Goal: Task Accomplishment & Management: Use online tool/utility

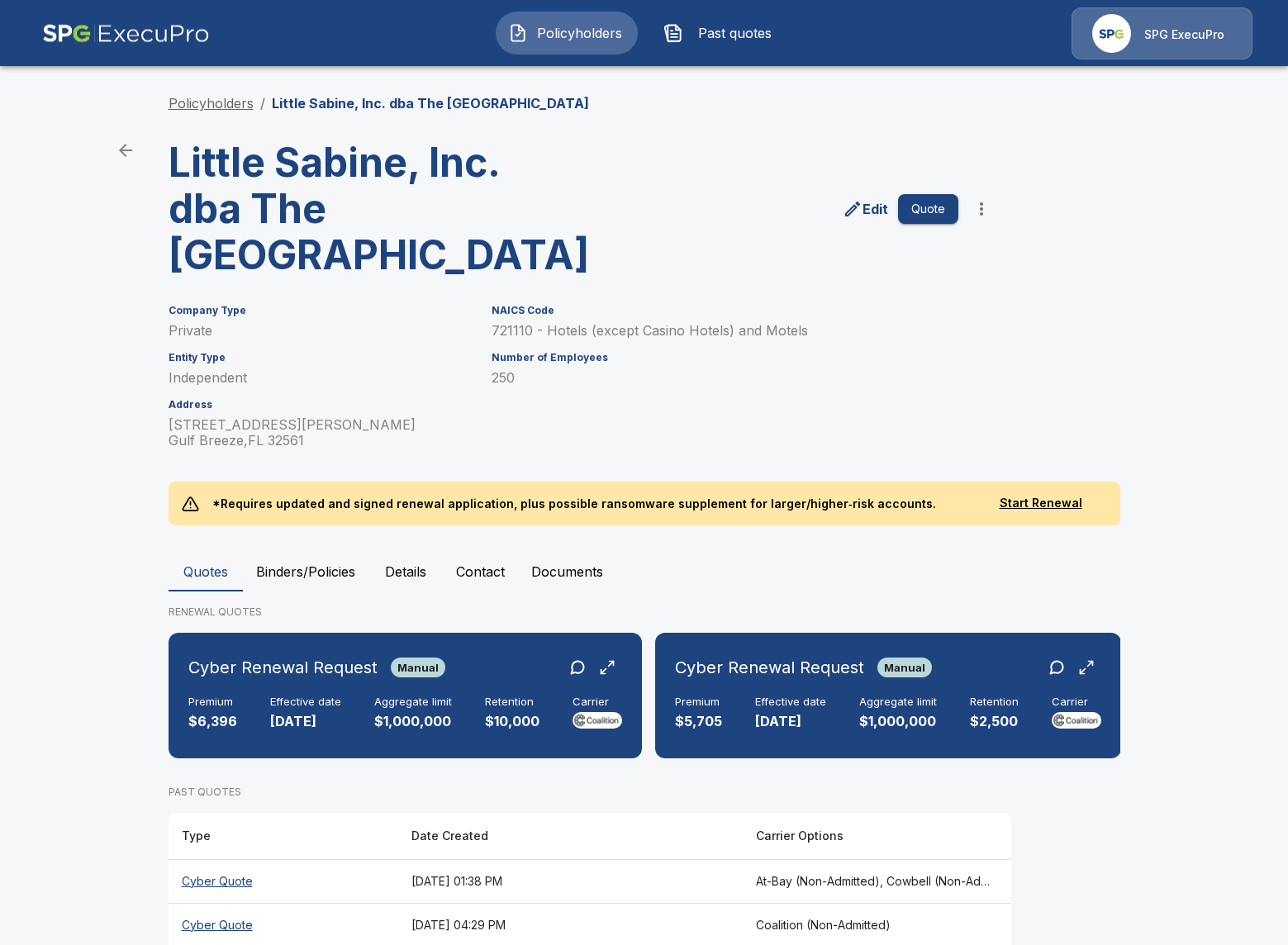
click at [231, 110] on link "Policyholders" at bounding box center [211, 103] width 86 height 16
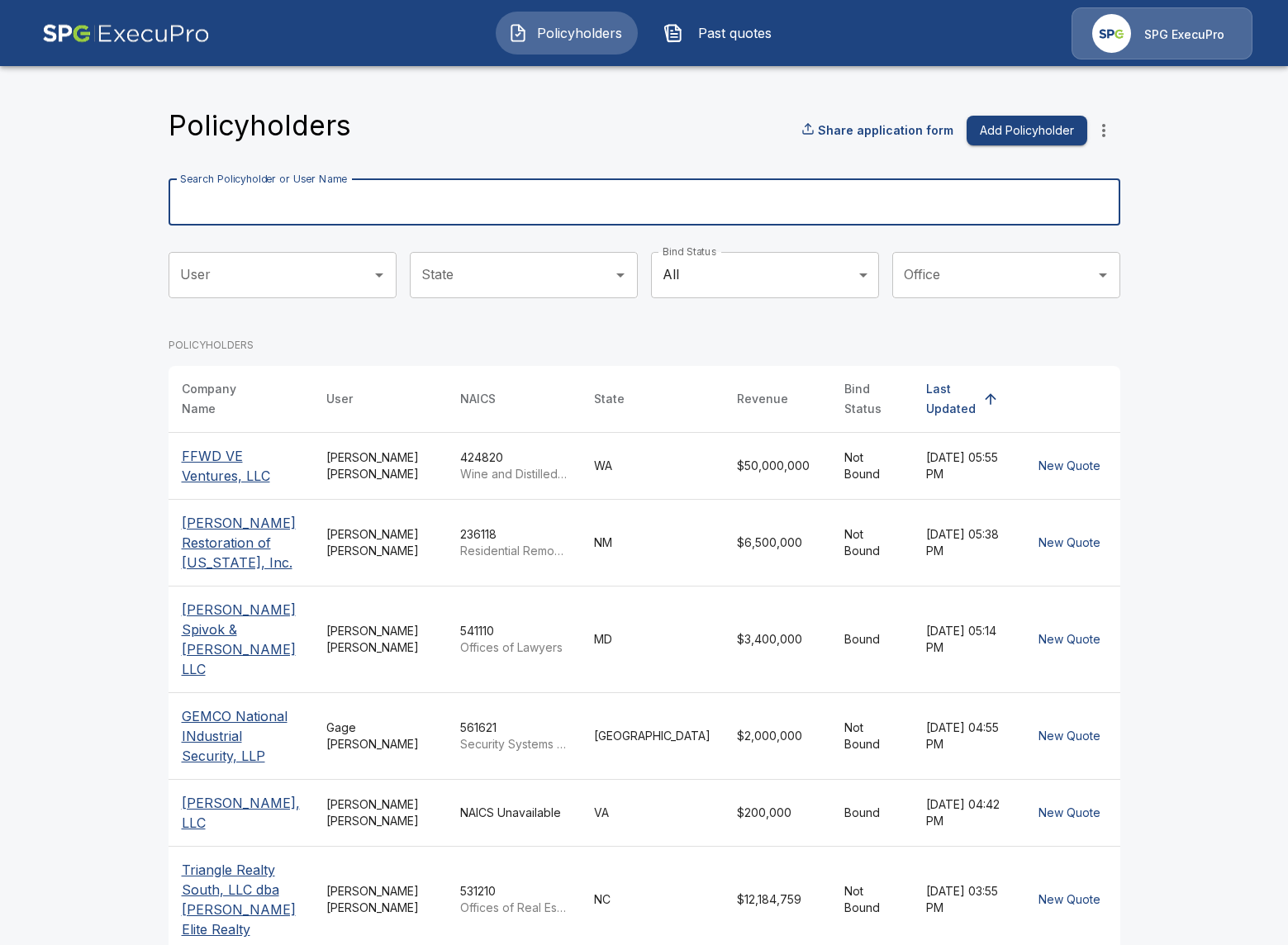
click at [587, 219] on input "Search Policyholder or User Name" at bounding box center [635, 202] width 933 height 47
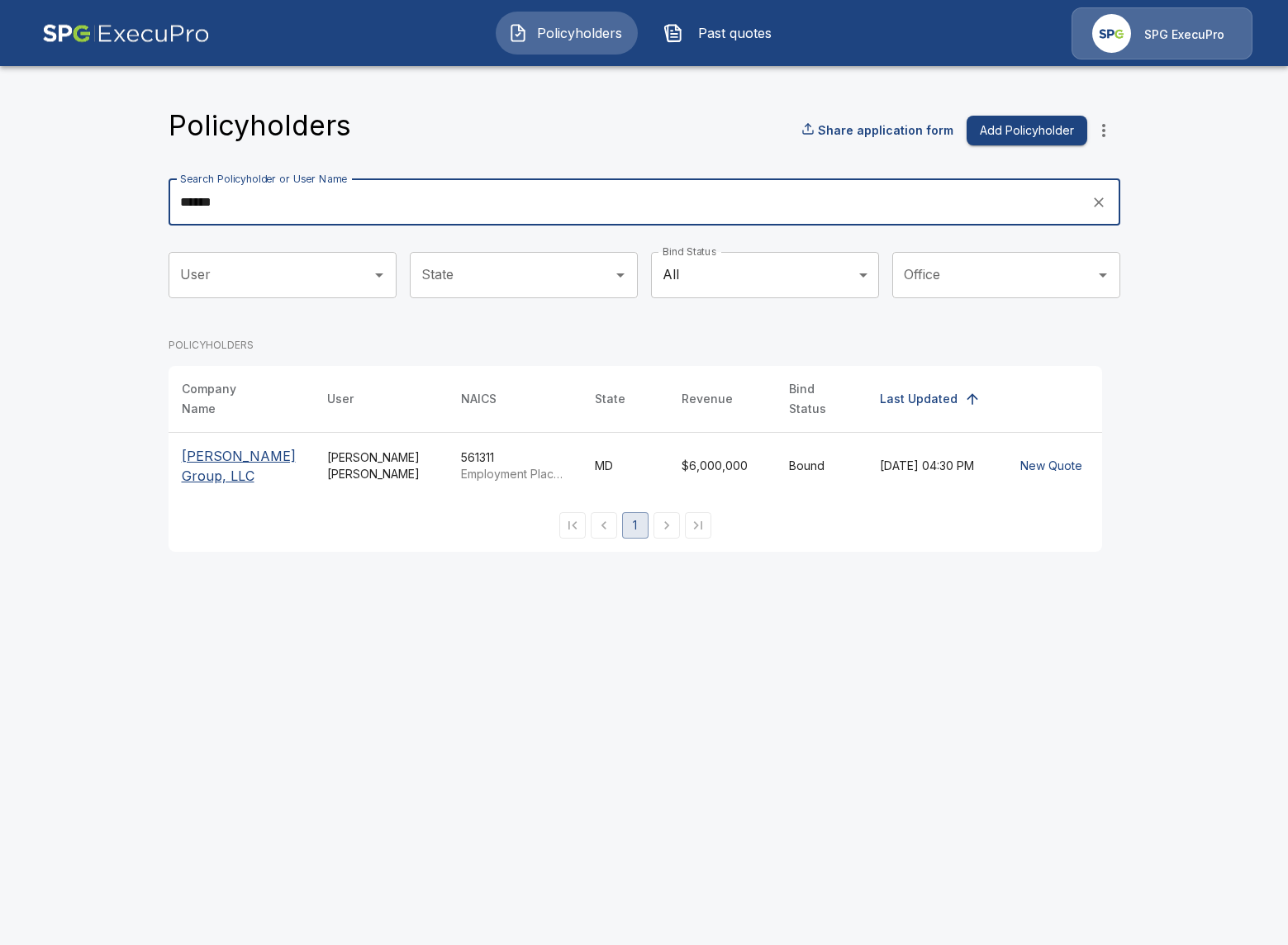
type input "******"
click at [203, 473] on p "Robert Joseph Group, LLC" at bounding box center [240, 466] width 119 height 40
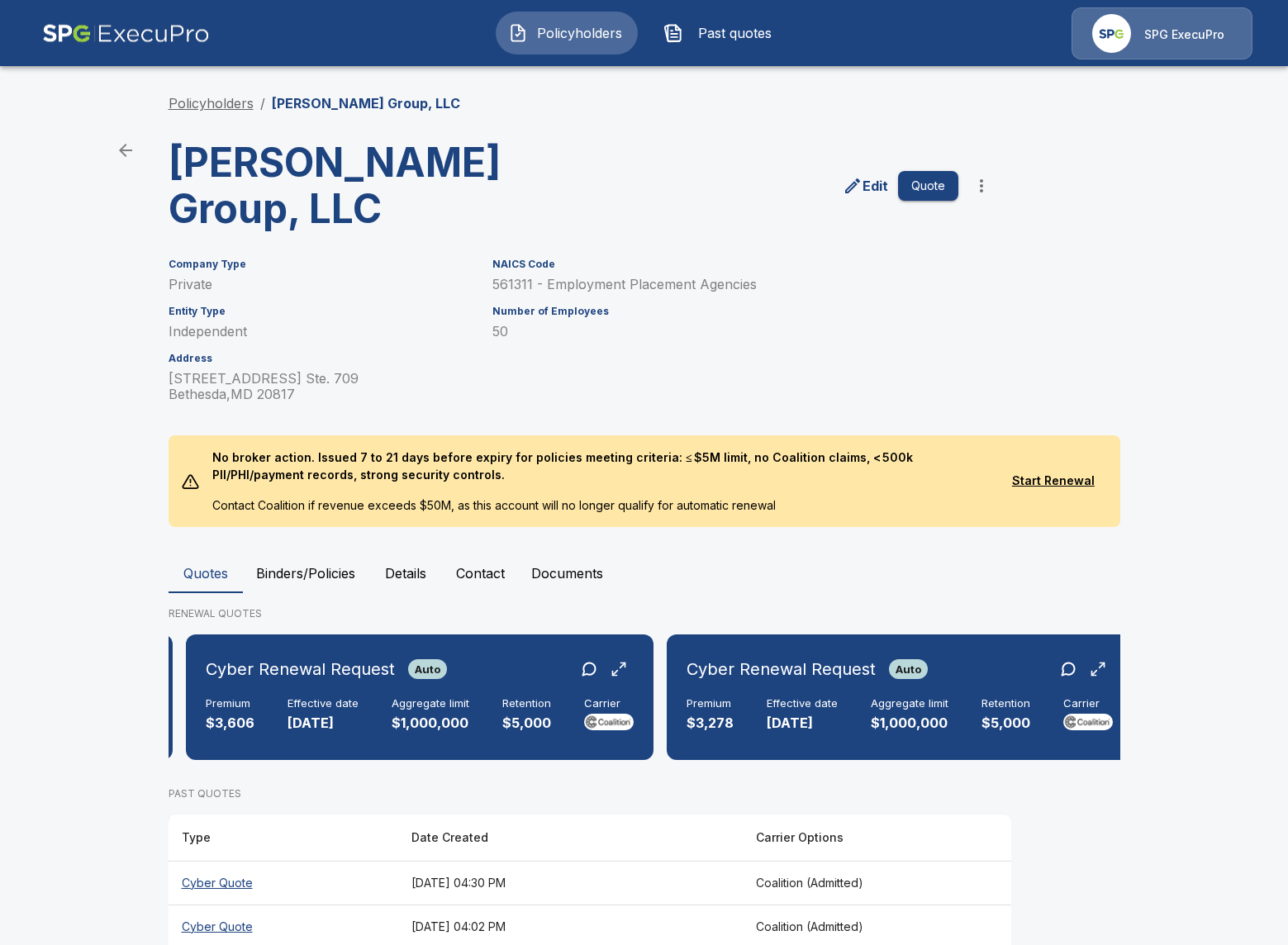
click at [191, 99] on link "Policyholders" at bounding box center [211, 103] width 86 height 16
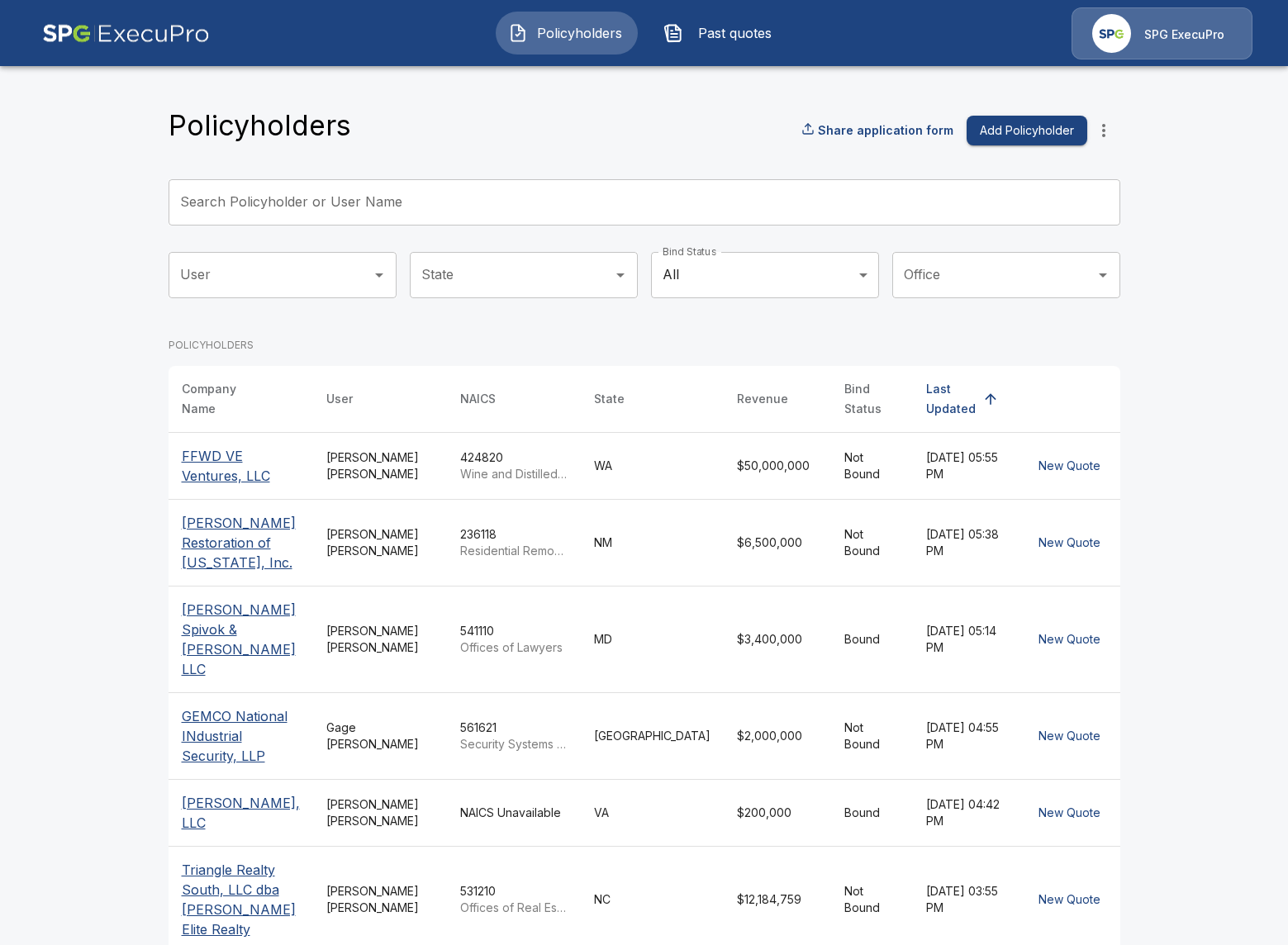
click at [494, 216] on input "Search Policyholder or User Name" at bounding box center [635, 202] width 933 height 47
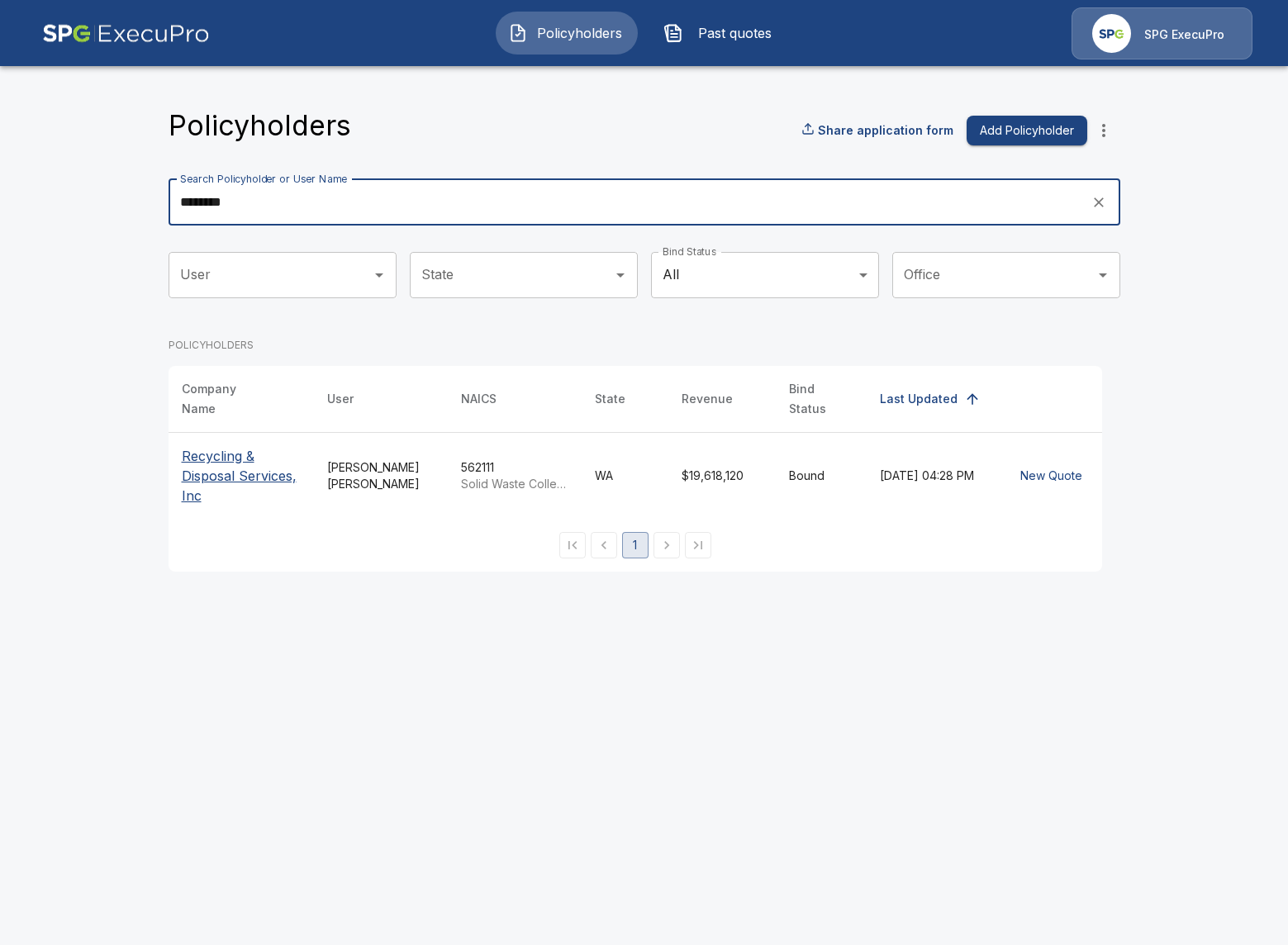
type input "********"
click at [260, 453] on p "Recycling & Disposal Services, Inc" at bounding box center [240, 475] width 119 height 60
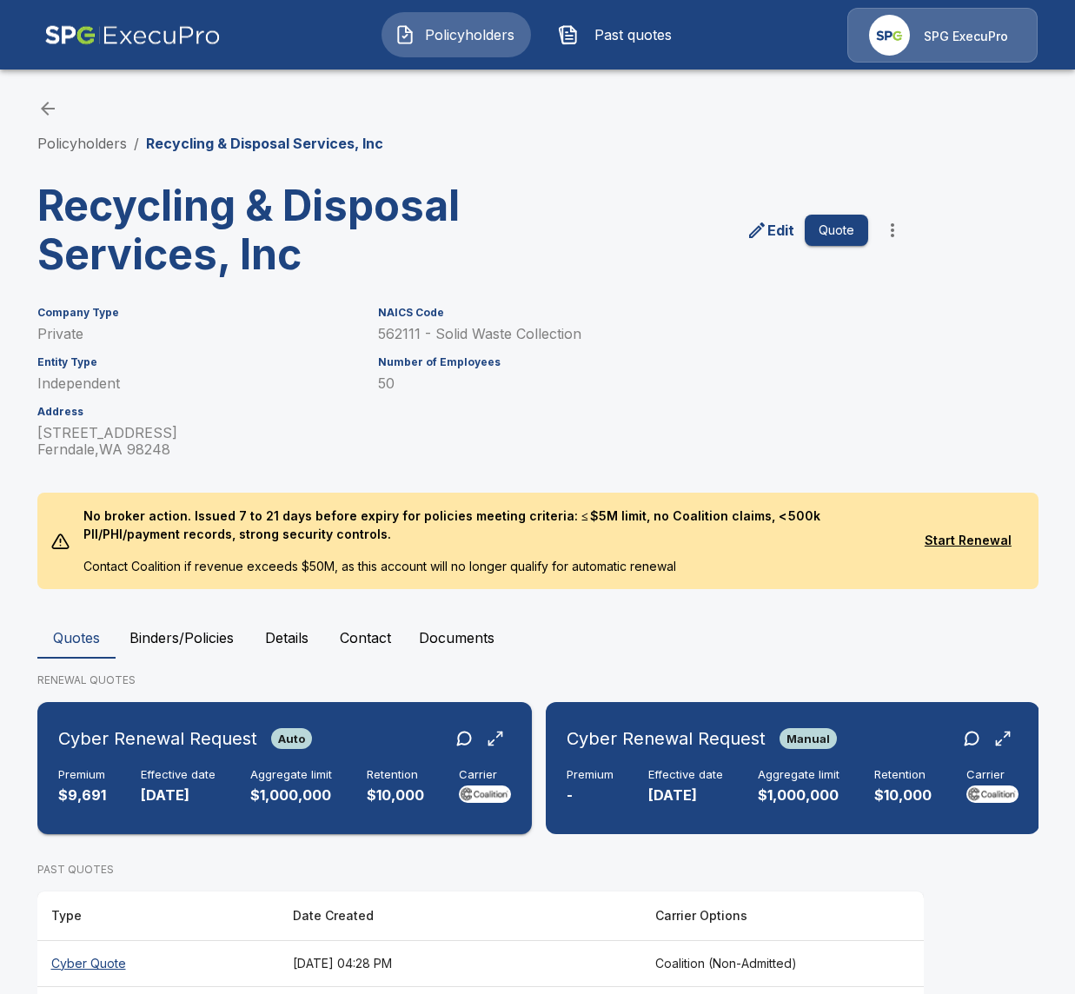
click at [236, 763] on div "Cyber Renewal Request Auto Premium $9,691 Effective date 9/12/2025 Aggregate li…" at bounding box center [284, 768] width 481 height 118
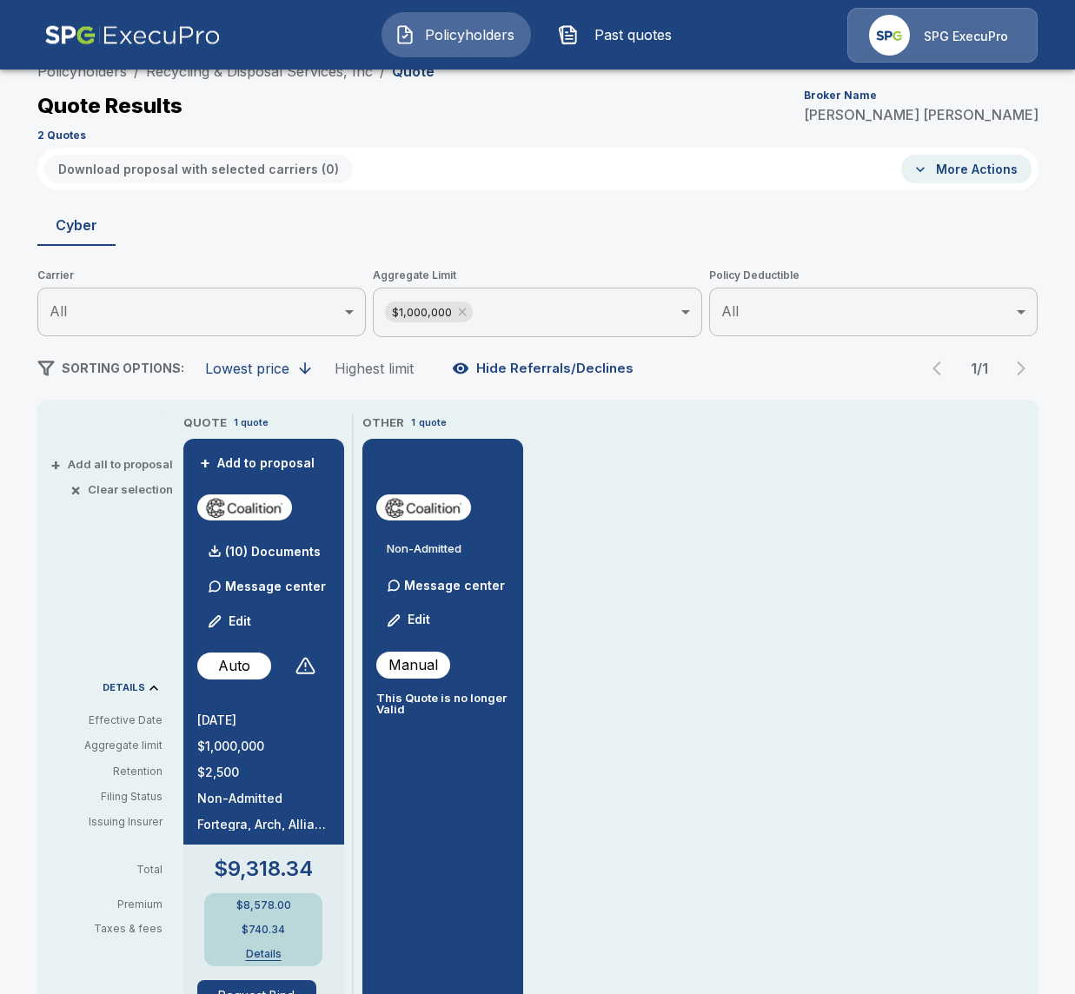
scroll to position [388, 0]
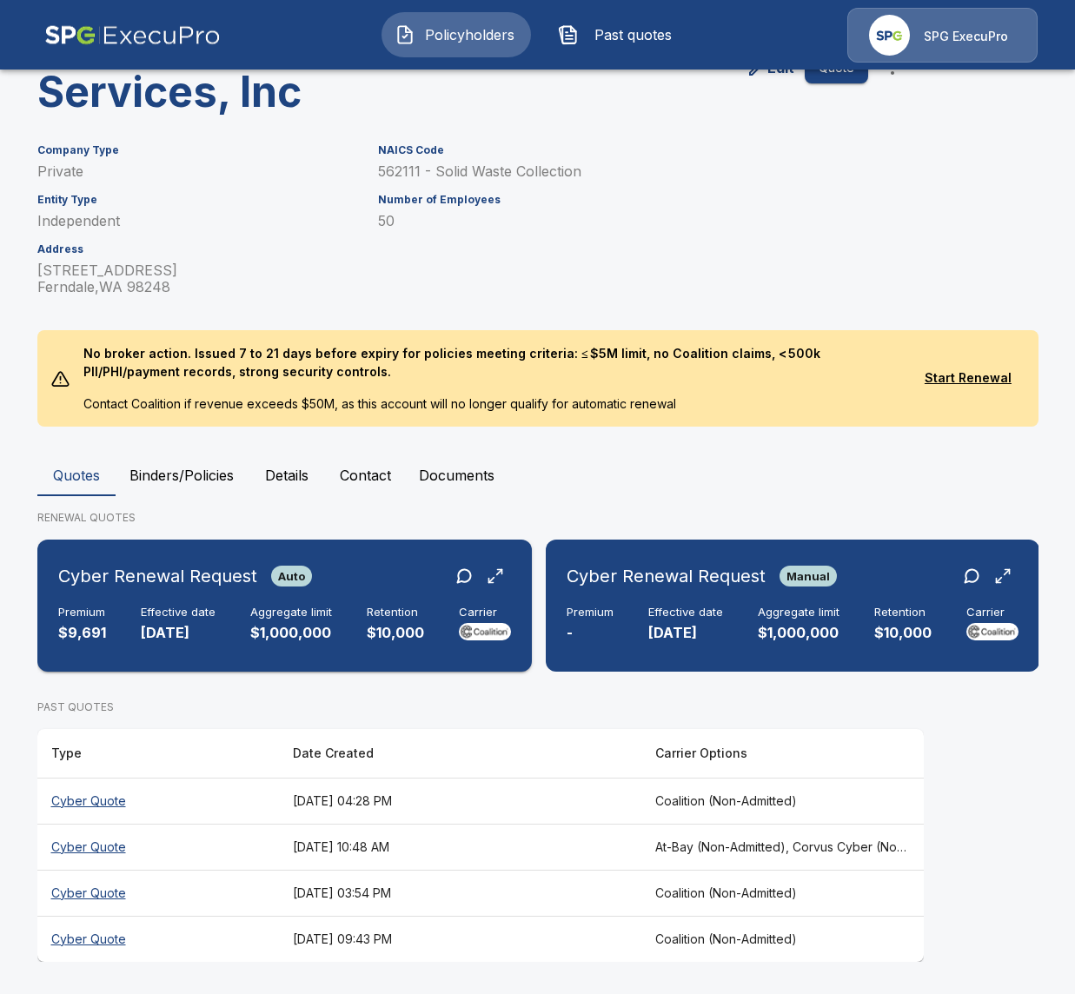
click at [390, 638] on p "$10,000" at bounding box center [395, 633] width 57 height 20
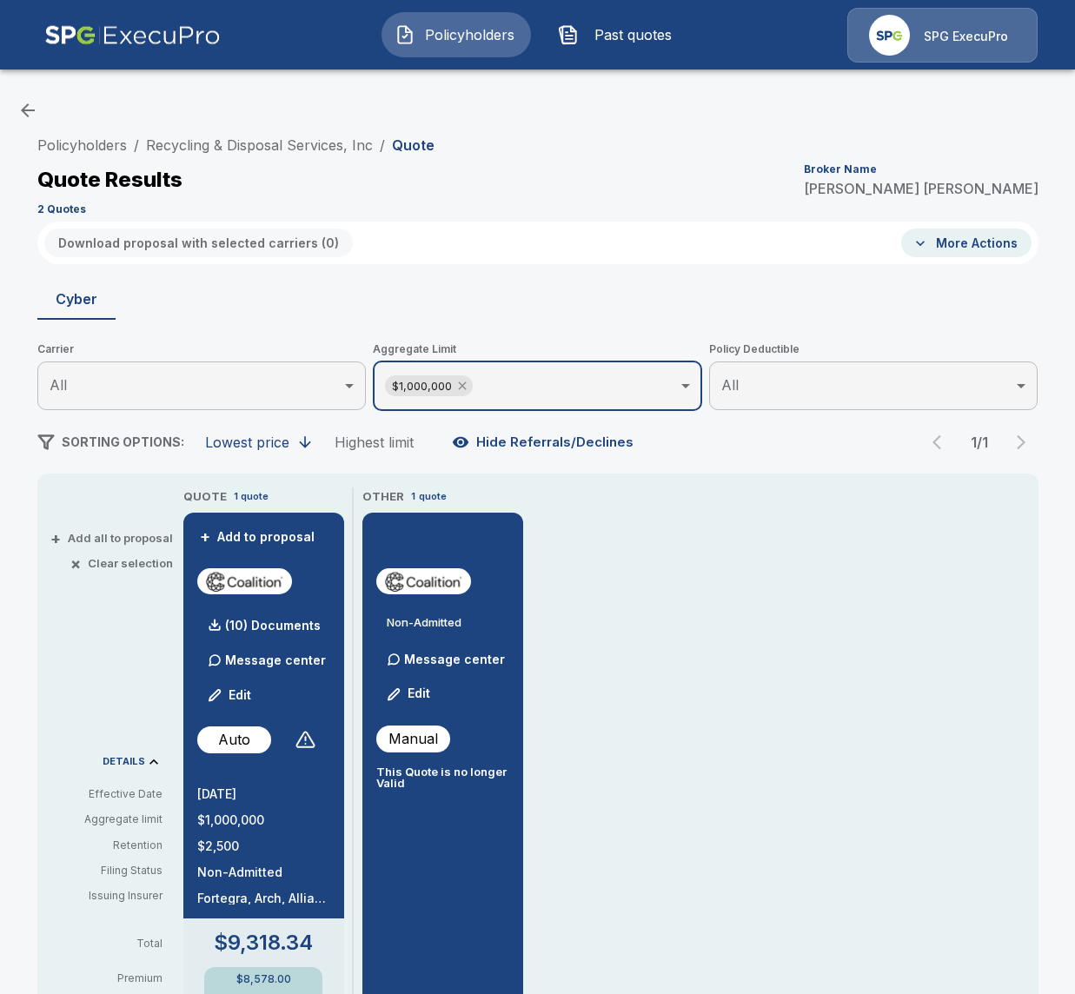
click at [463, 391] on icon at bounding box center [462, 386] width 14 height 14
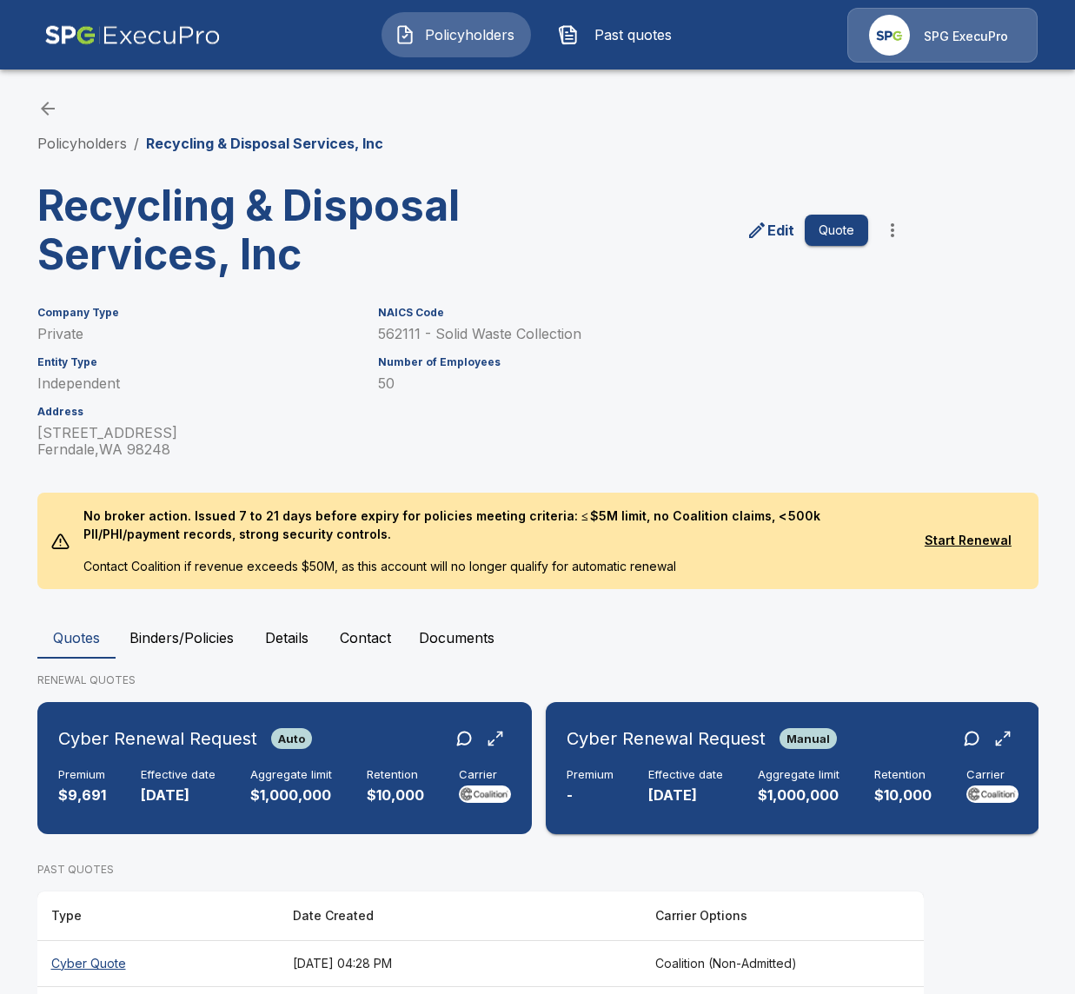
click at [628, 752] on h6 "Cyber Renewal Request" at bounding box center [666, 739] width 199 height 28
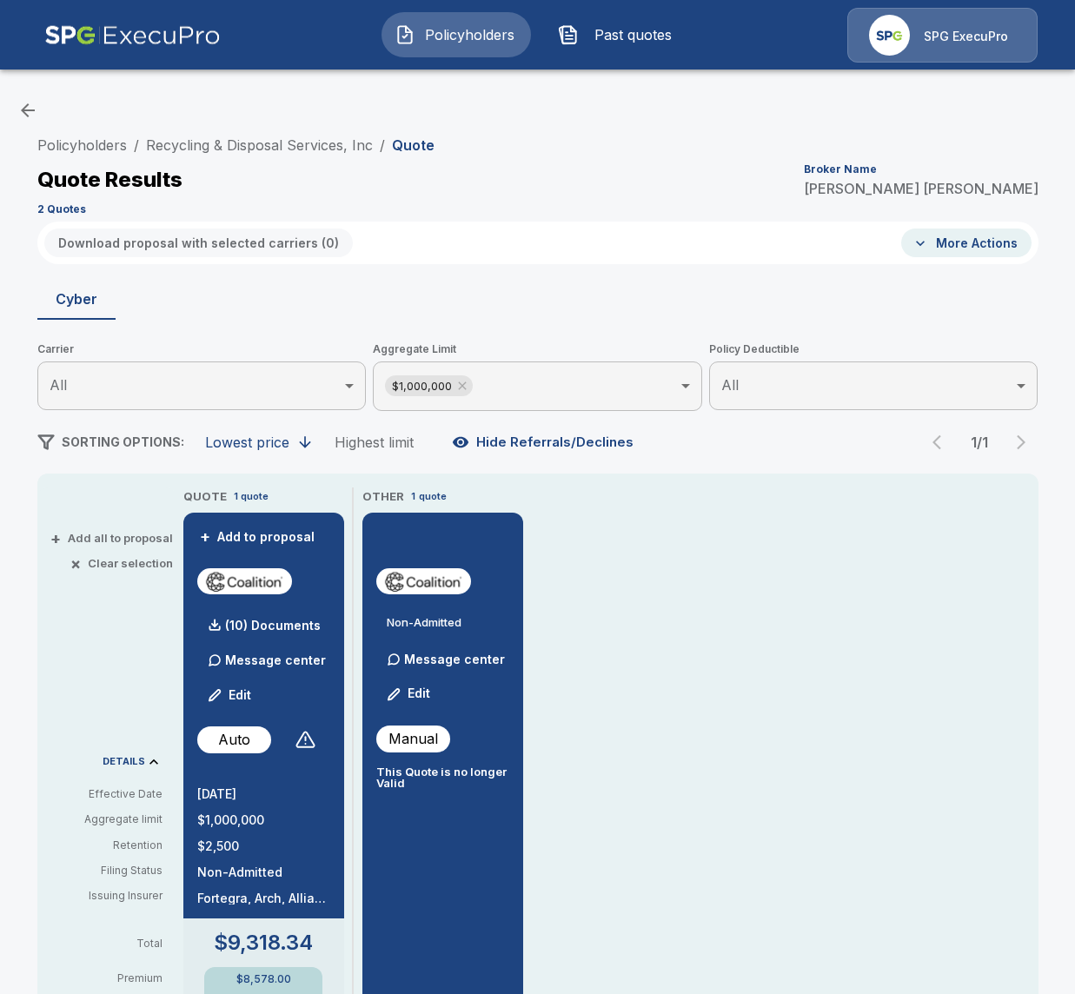
click at [553, 465] on div "Policyholders / Recycling & Disposal Services, Inc / Quote Quote Results Broker…" at bounding box center [538, 956] width 1043 height 1656
click at [554, 460] on div "Policyholders / Recycling & Disposal Services, Inc / Quote Quote Results Broker…" at bounding box center [538, 956] width 1043 height 1656
click at [575, 448] on button "Hide Referrals/Declines" at bounding box center [544, 442] width 192 height 33
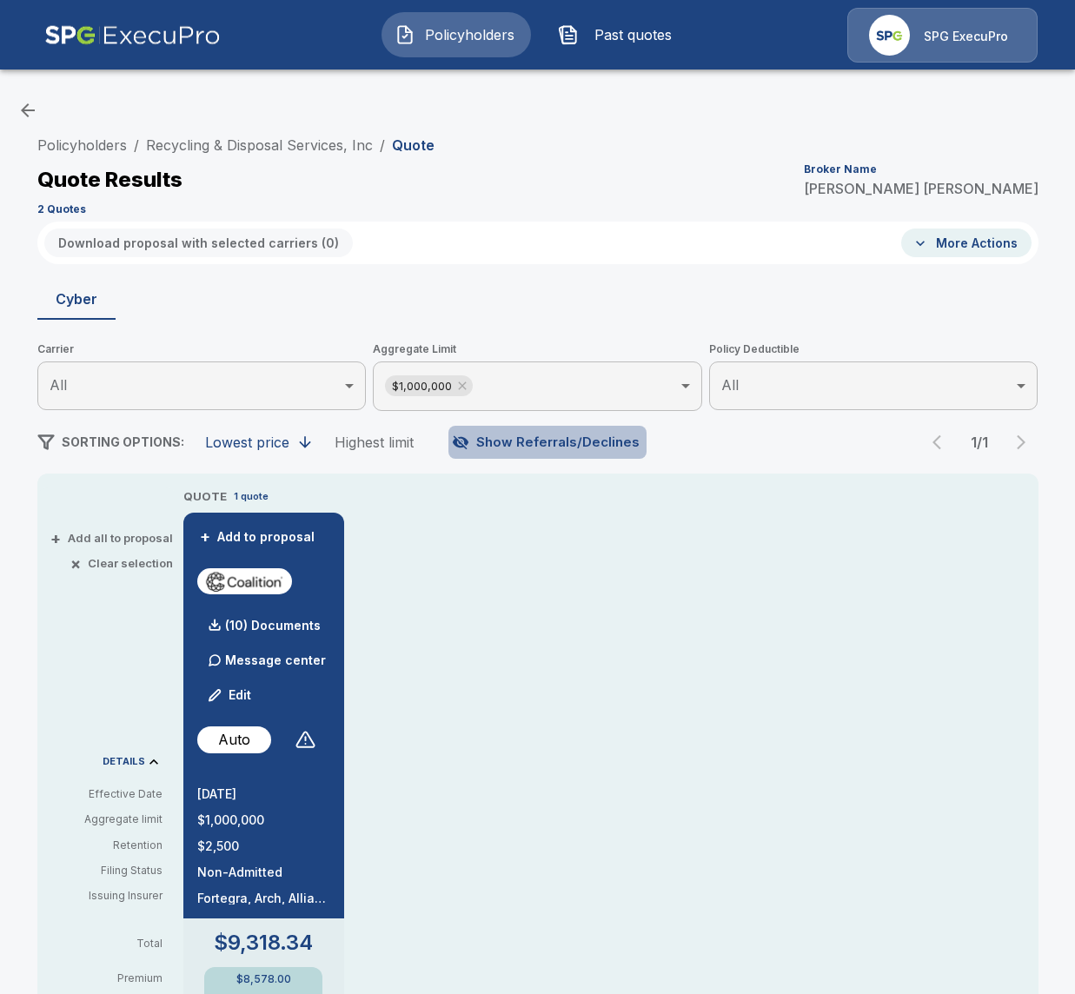
click at [575, 448] on button "Show Referrals/Declines" at bounding box center [547, 442] width 198 height 33
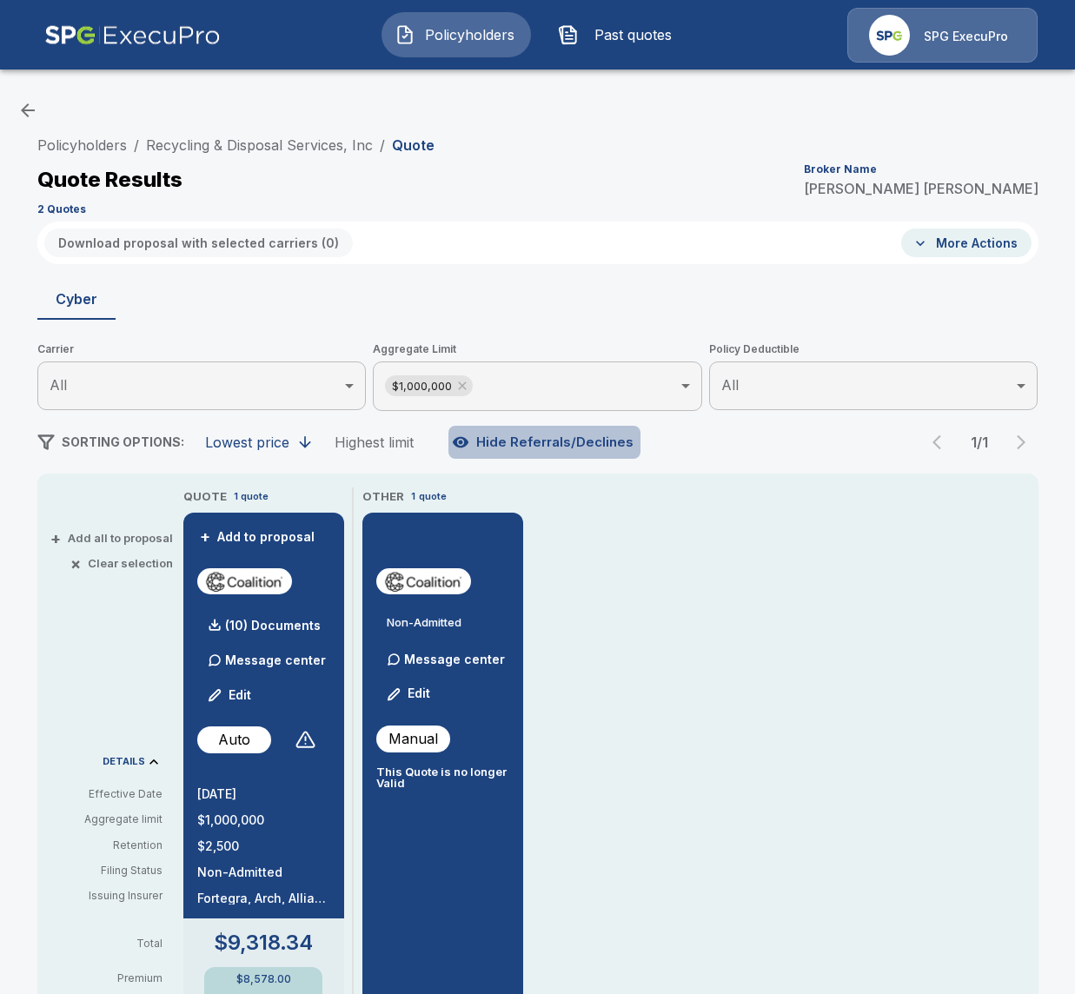
click at [575, 448] on button "Hide Referrals/Declines" at bounding box center [544, 442] width 192 height 33
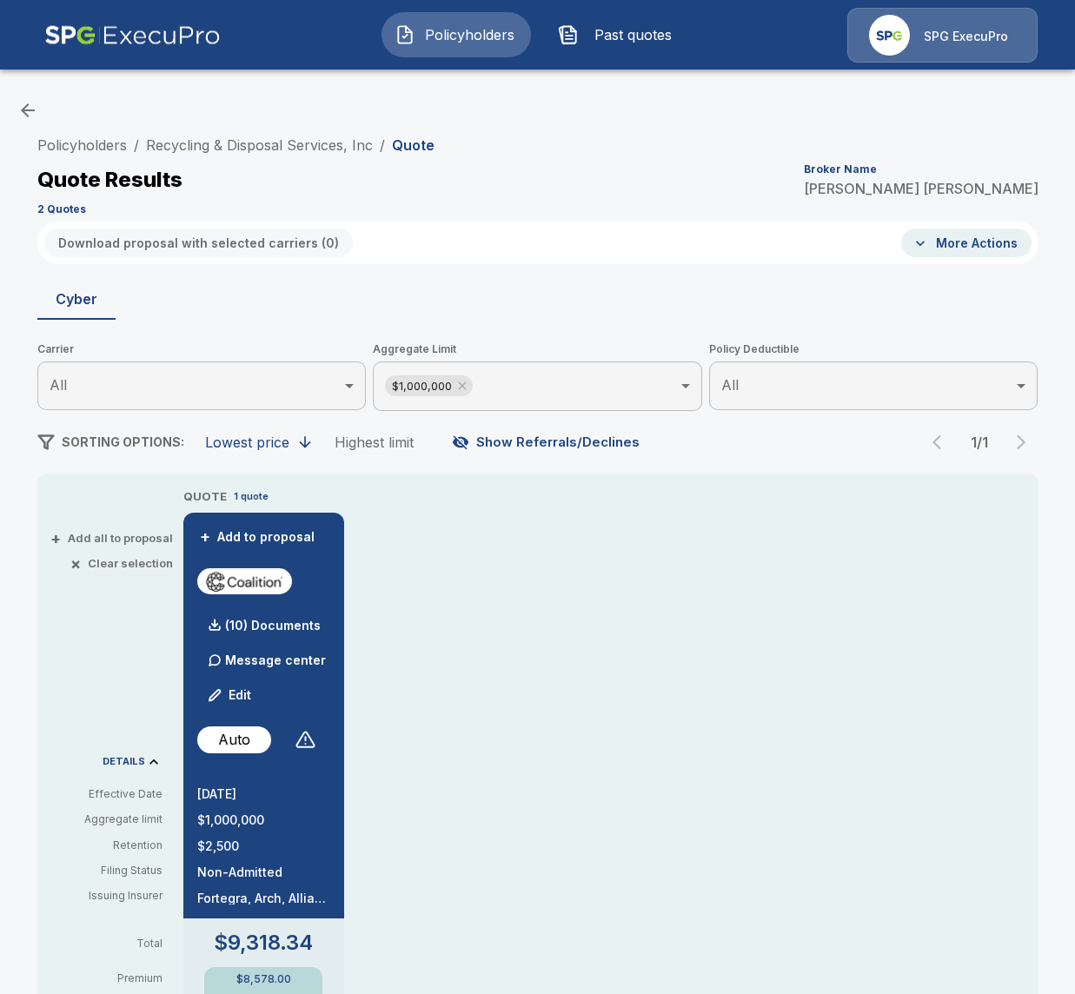
click at [575, 448] on button "Show Referrals/Declines" at bounding box center [547, 442] width 198 height 33
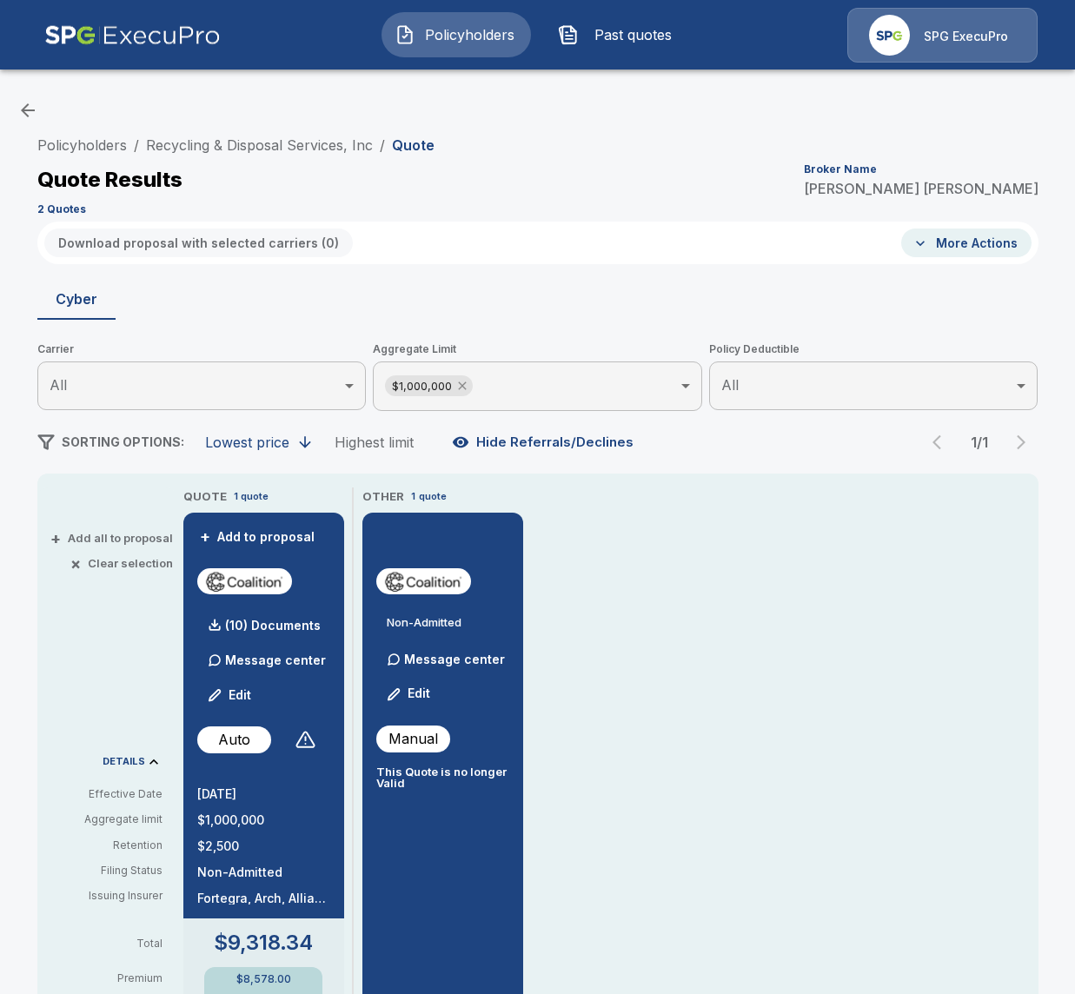
click at [466, 381] on icon at bounding box center [462, 386] width 14 height 14
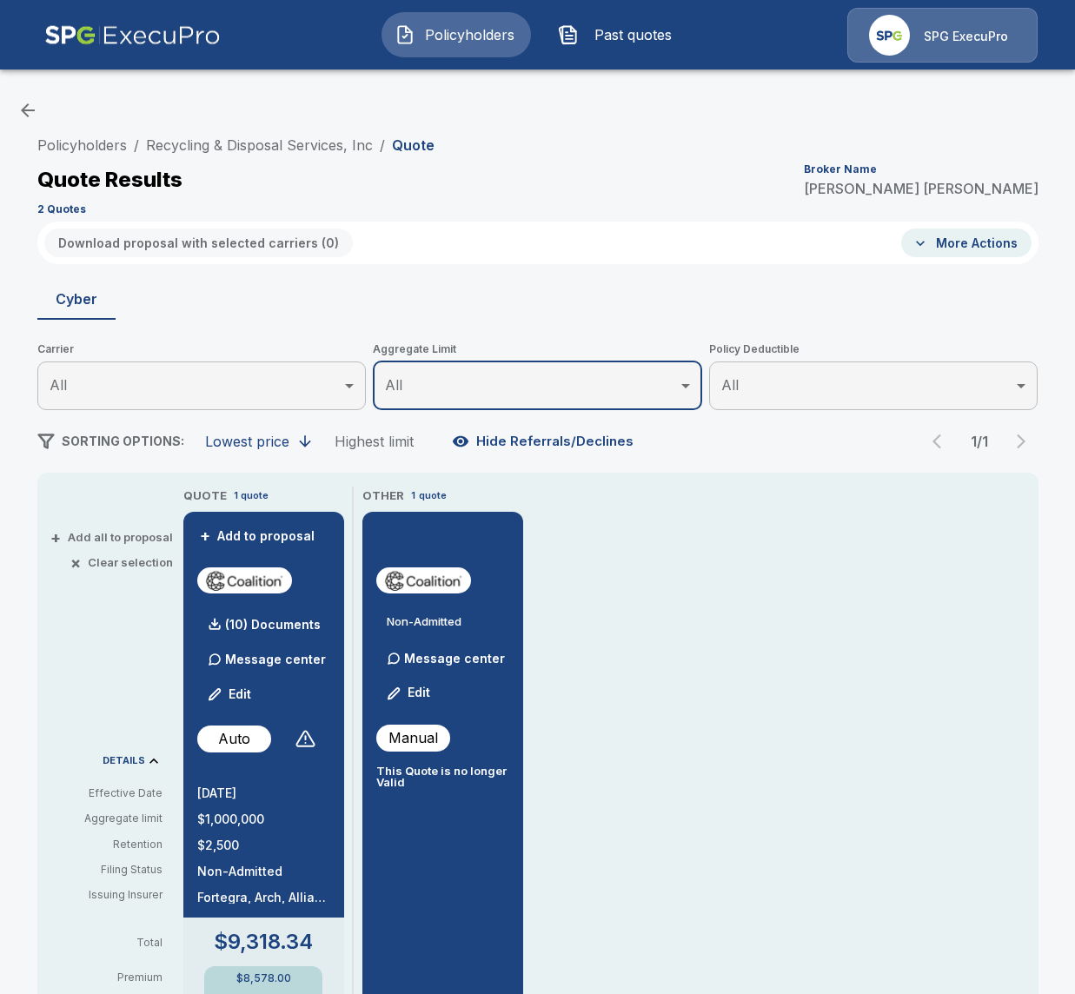
click at [432, 36] on span "Policyholders" at bounding box center [470, 34] width 96 height 21
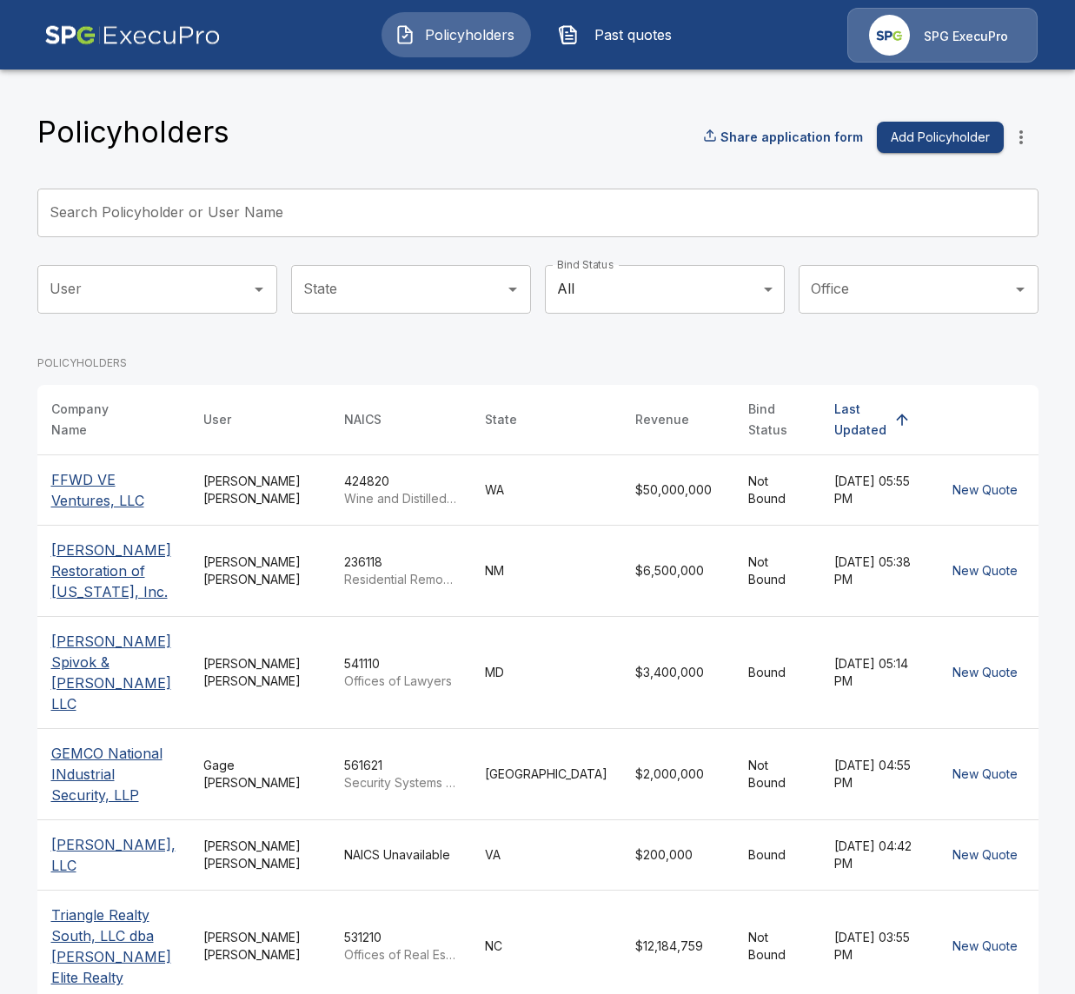
click at [517, 230] on input "Search Policyholder or User Name" at bounding box center [528, 213] width 982 height 49
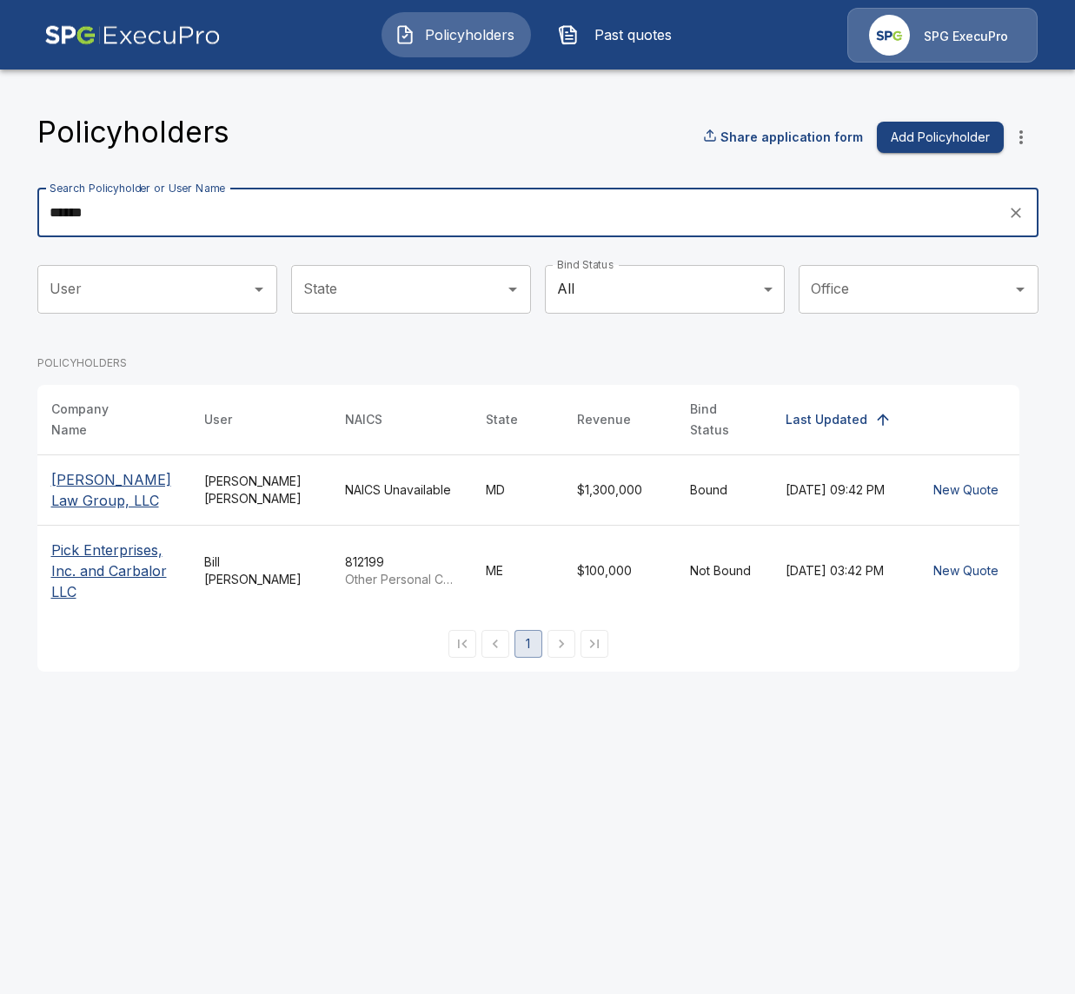
type input "******"
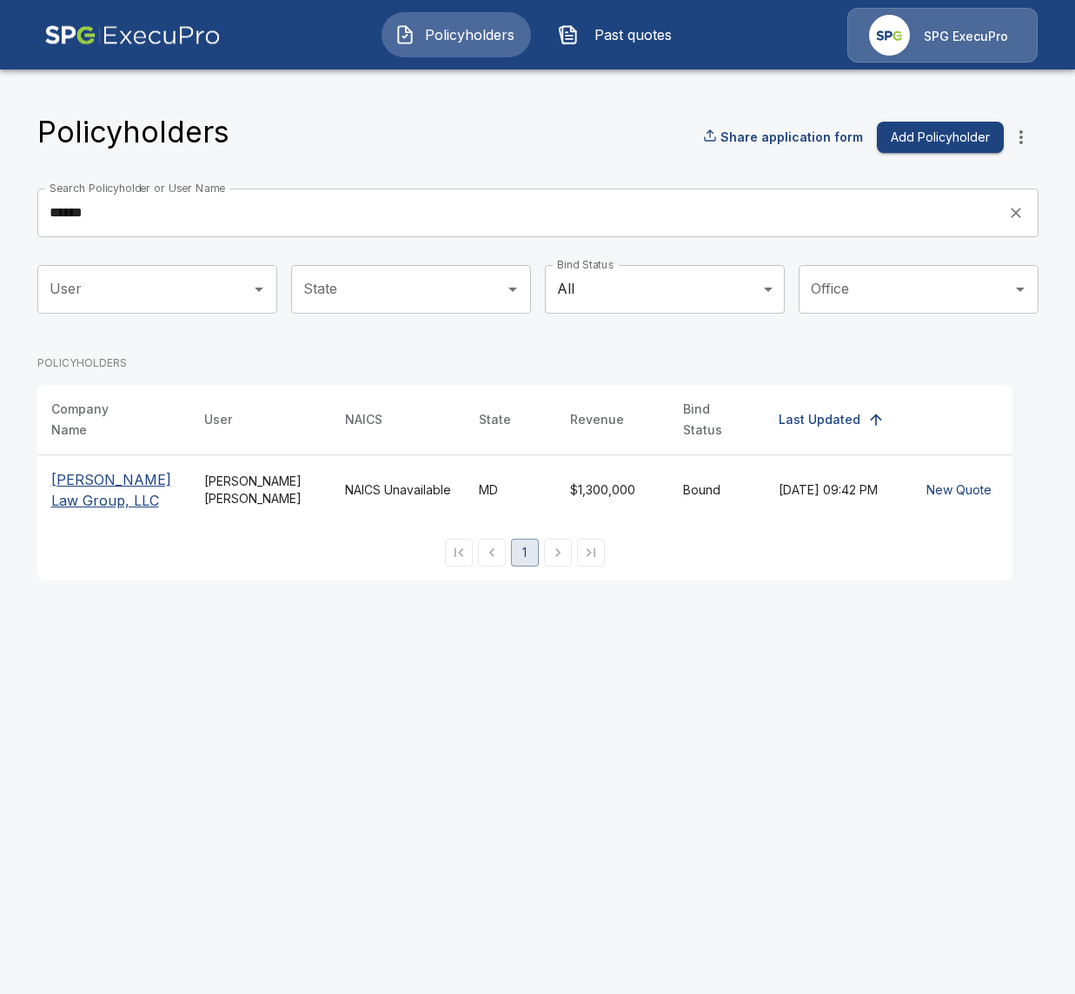
click at [122, 469] on p "Pickett Law Group, LLC" at bounding box center [113, 490] width 125 height 42
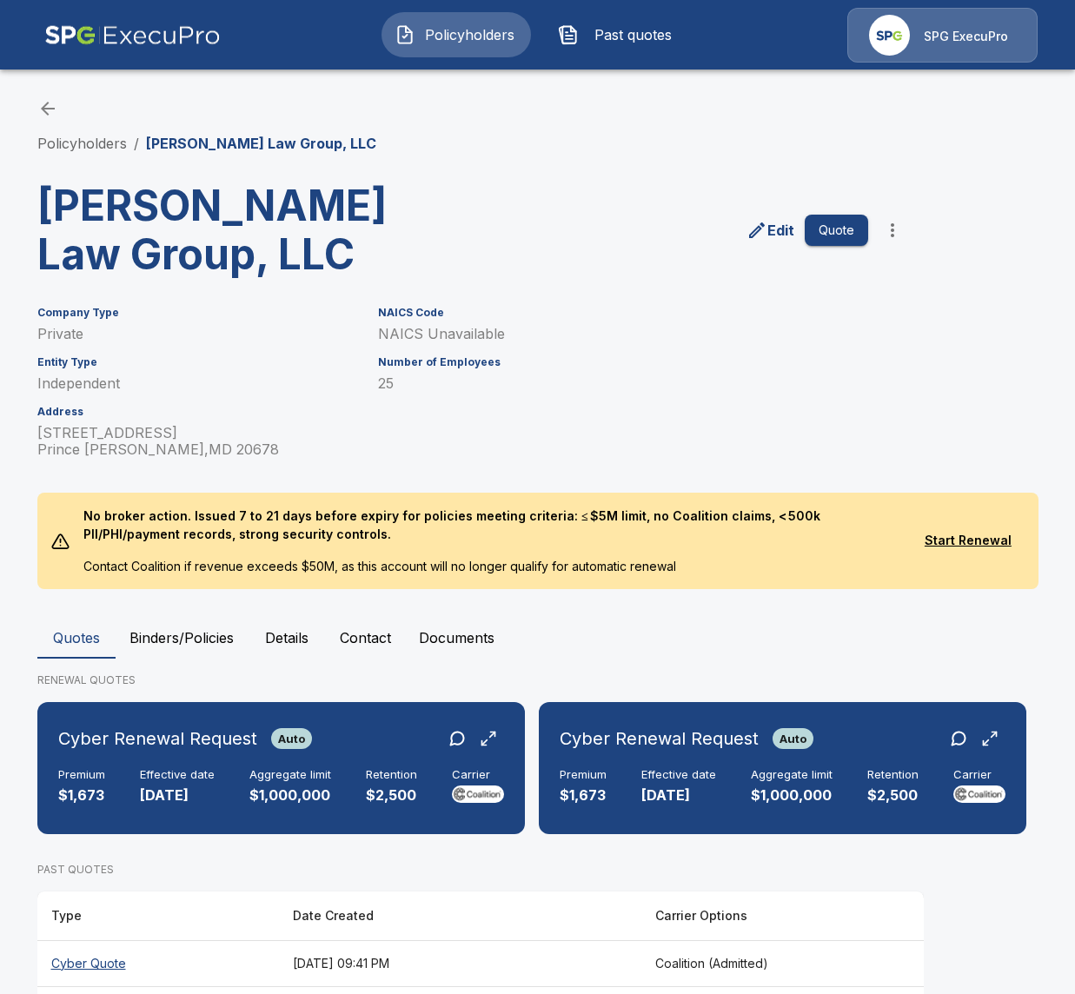
scroll to position [70, 0]
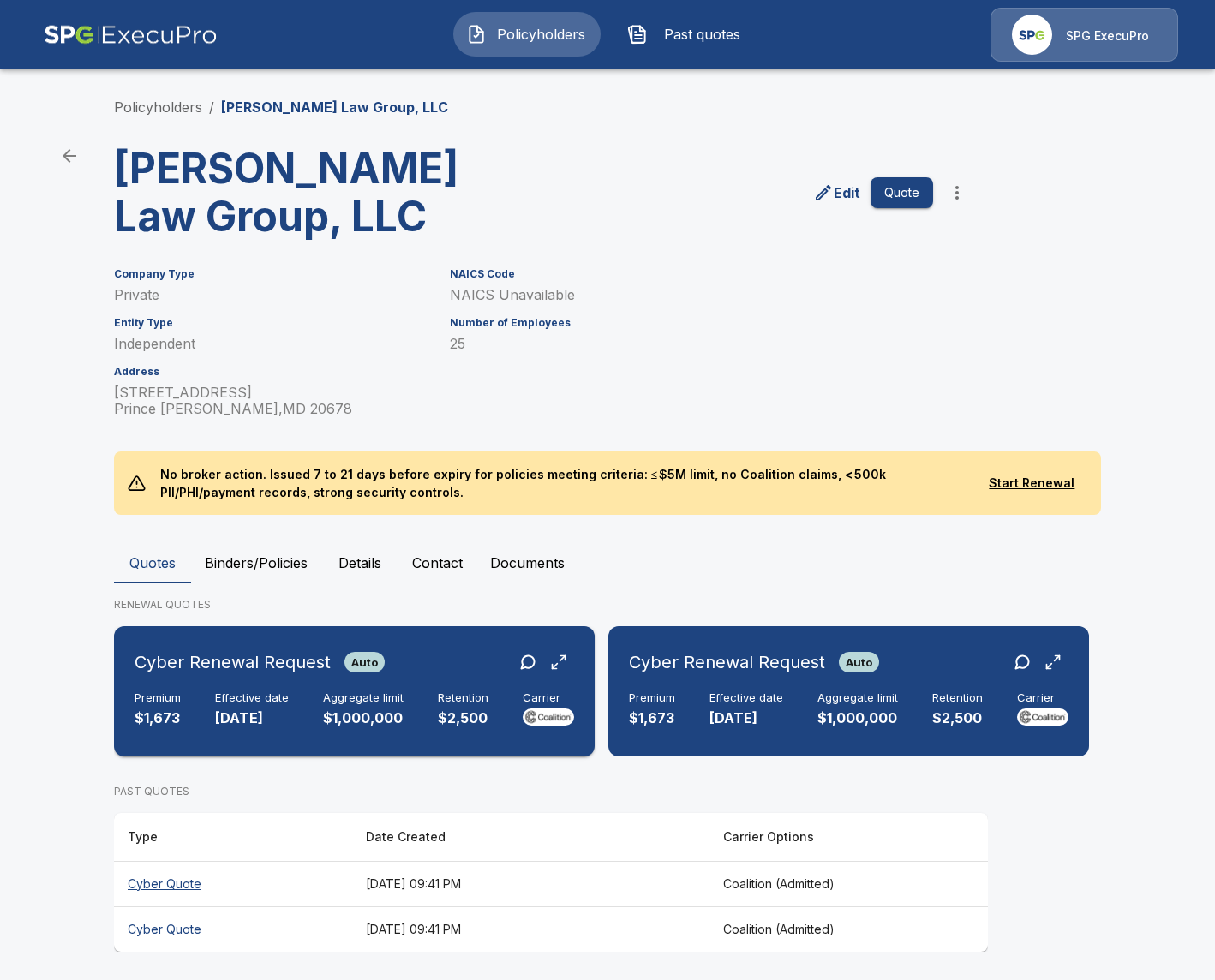
scroll to position [3, 0]
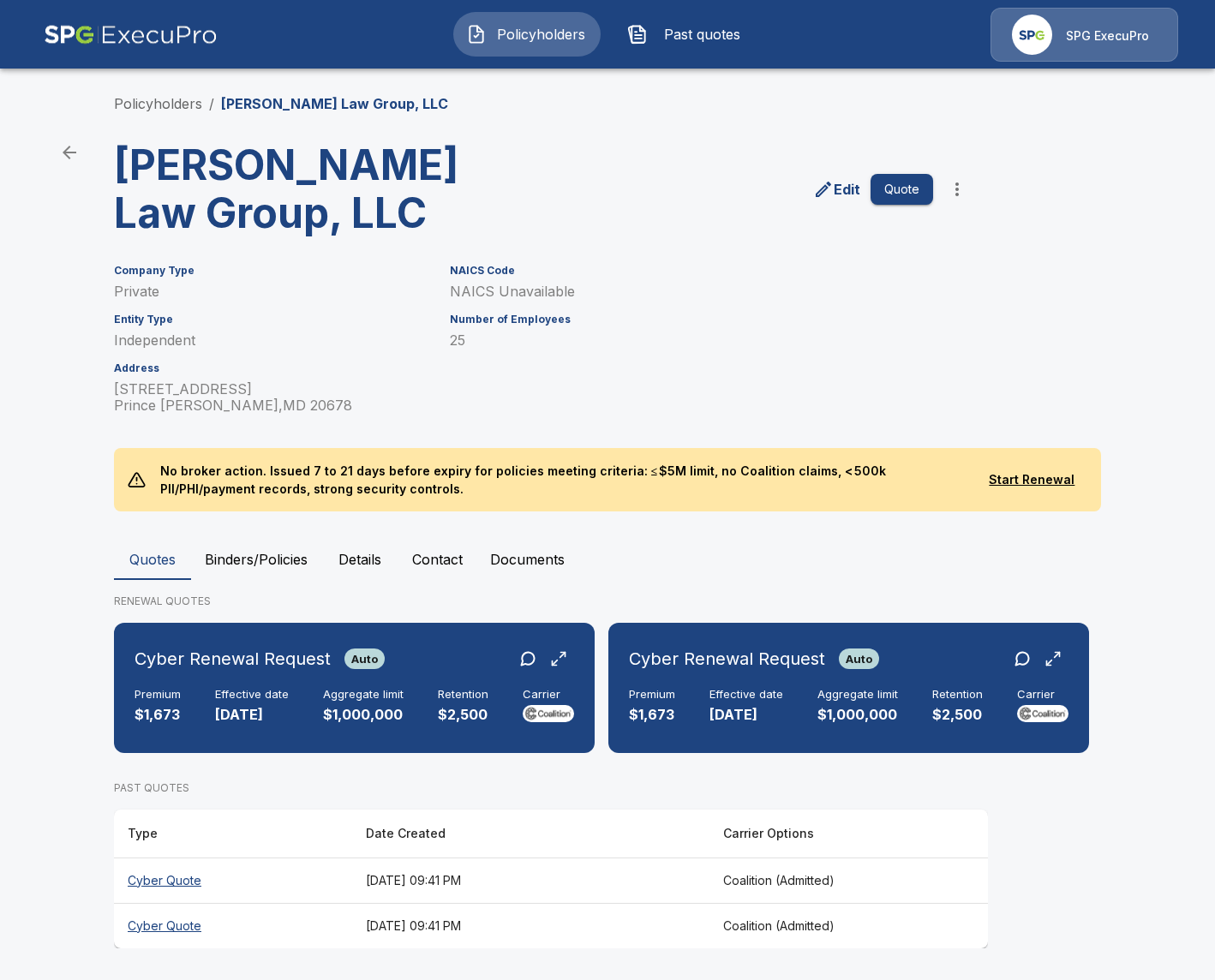
click at [404, 876] on th "September 1, 2025 at 09:41 PM" at bounding box center [531, 880] width 357 height 45
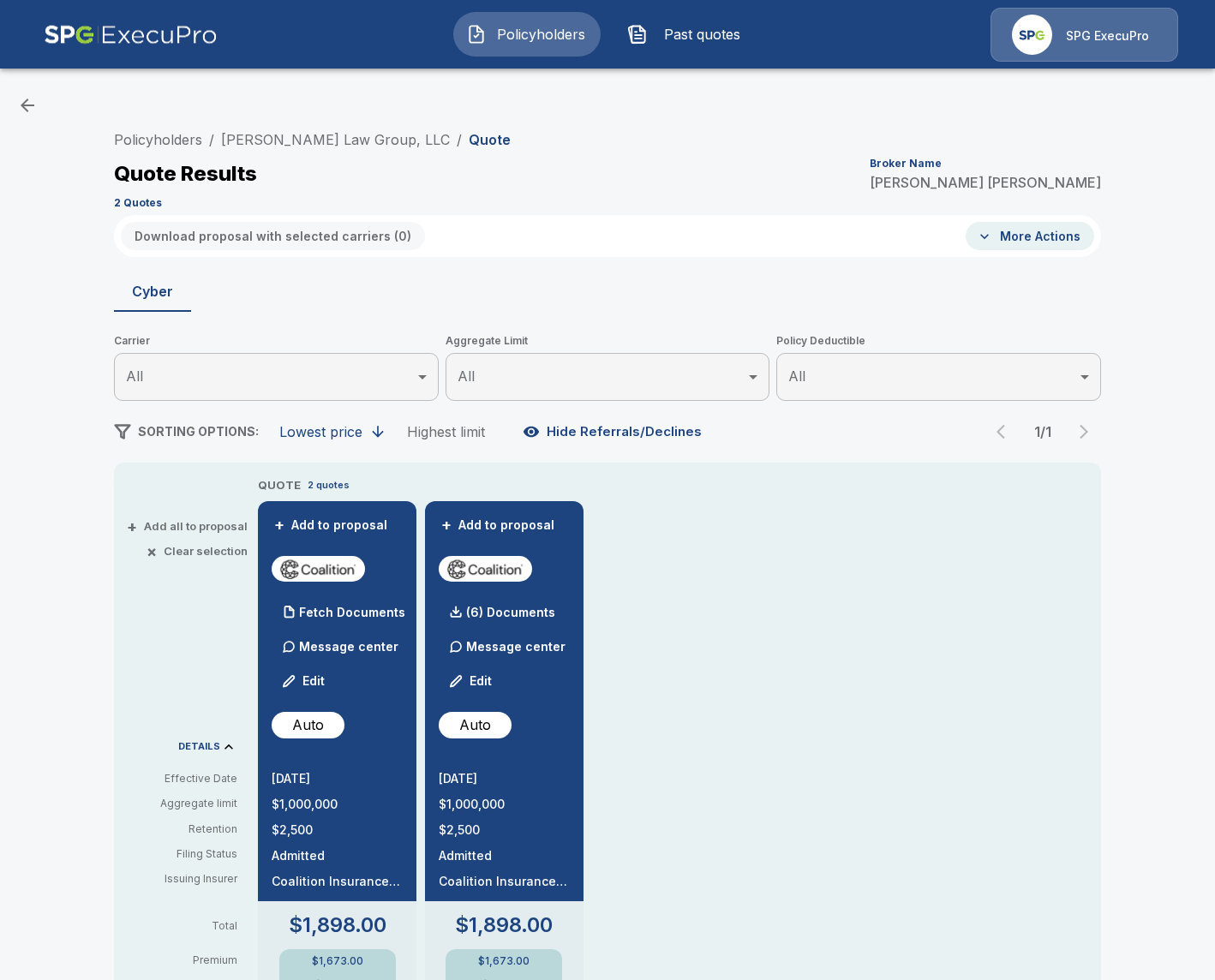
scroll to position [285, 0]
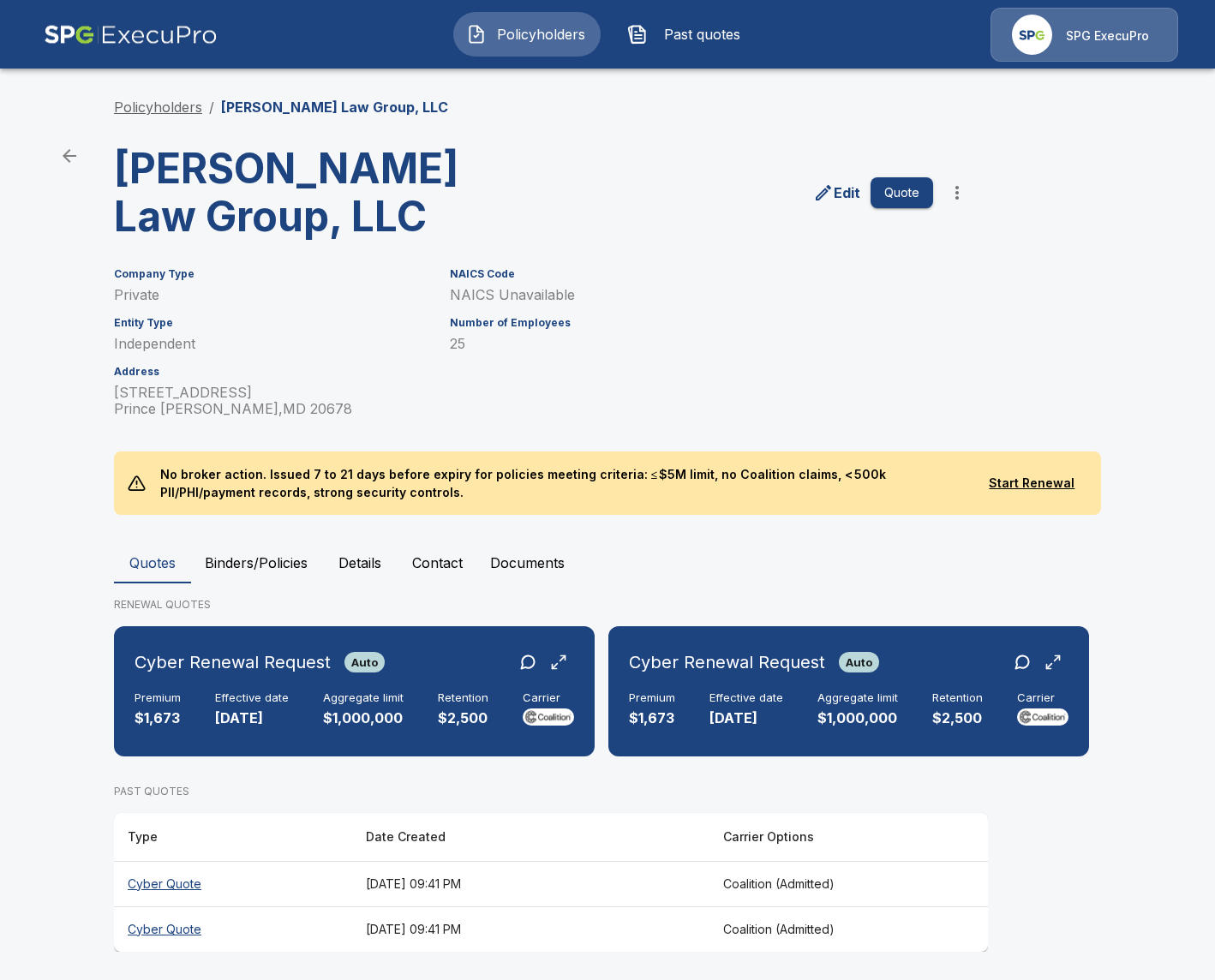
click at [179, 99] on link "Policyholders" at bounding box center [159, 106] width 89 height 17
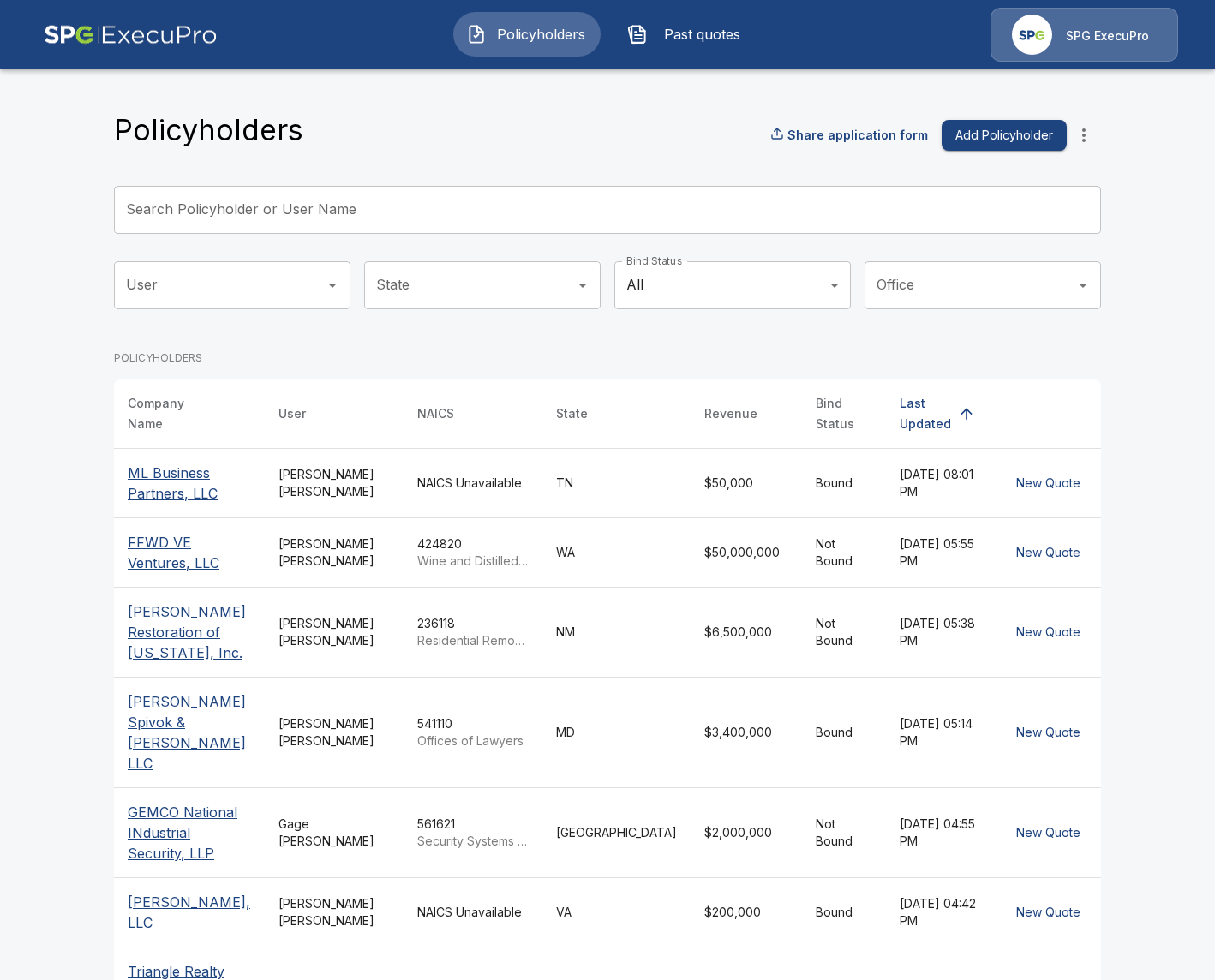
click at [481, 197] on input "Search Policyholder or User Name" at bounding box center [599, 210] width 968 height 48
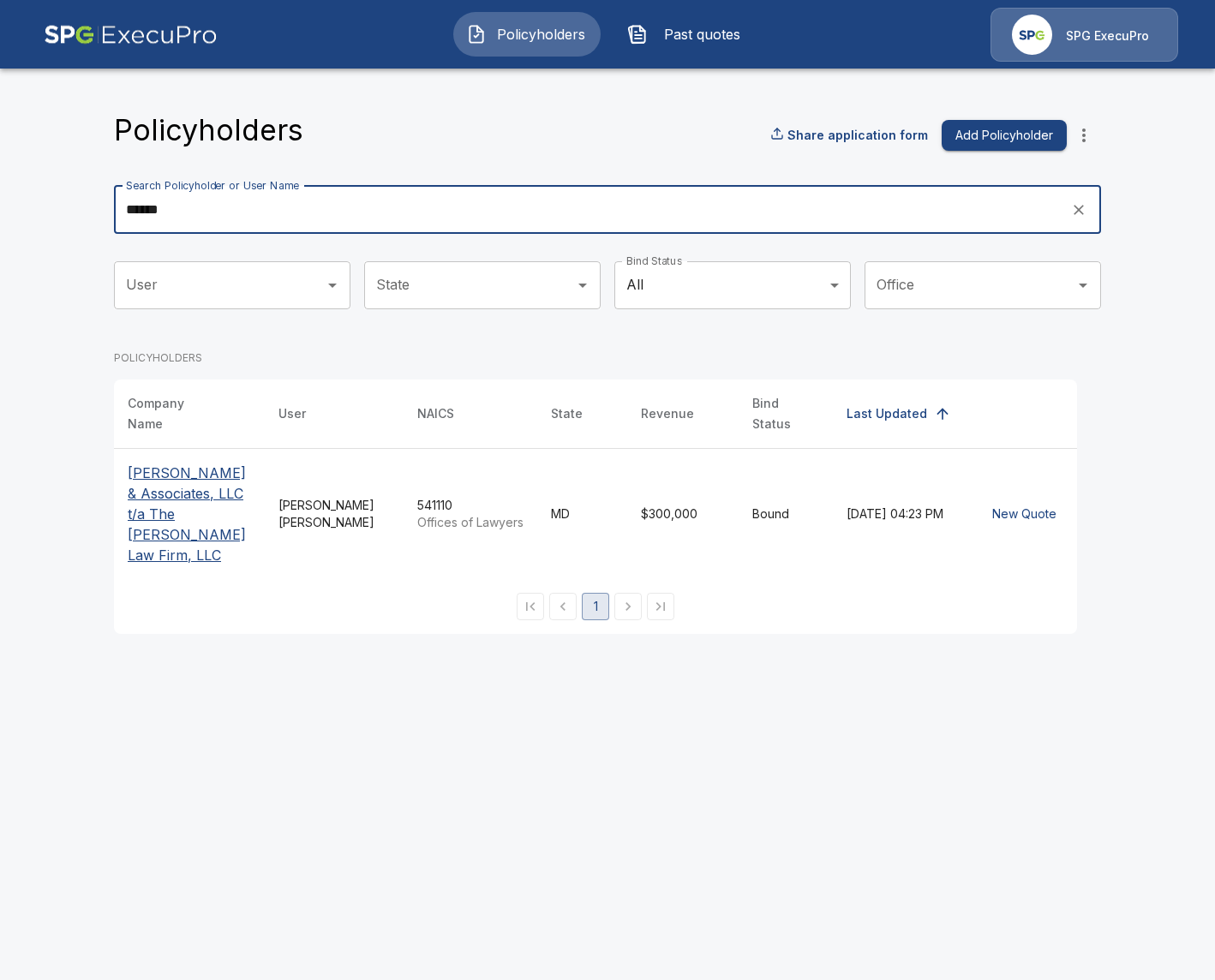
type input "******"
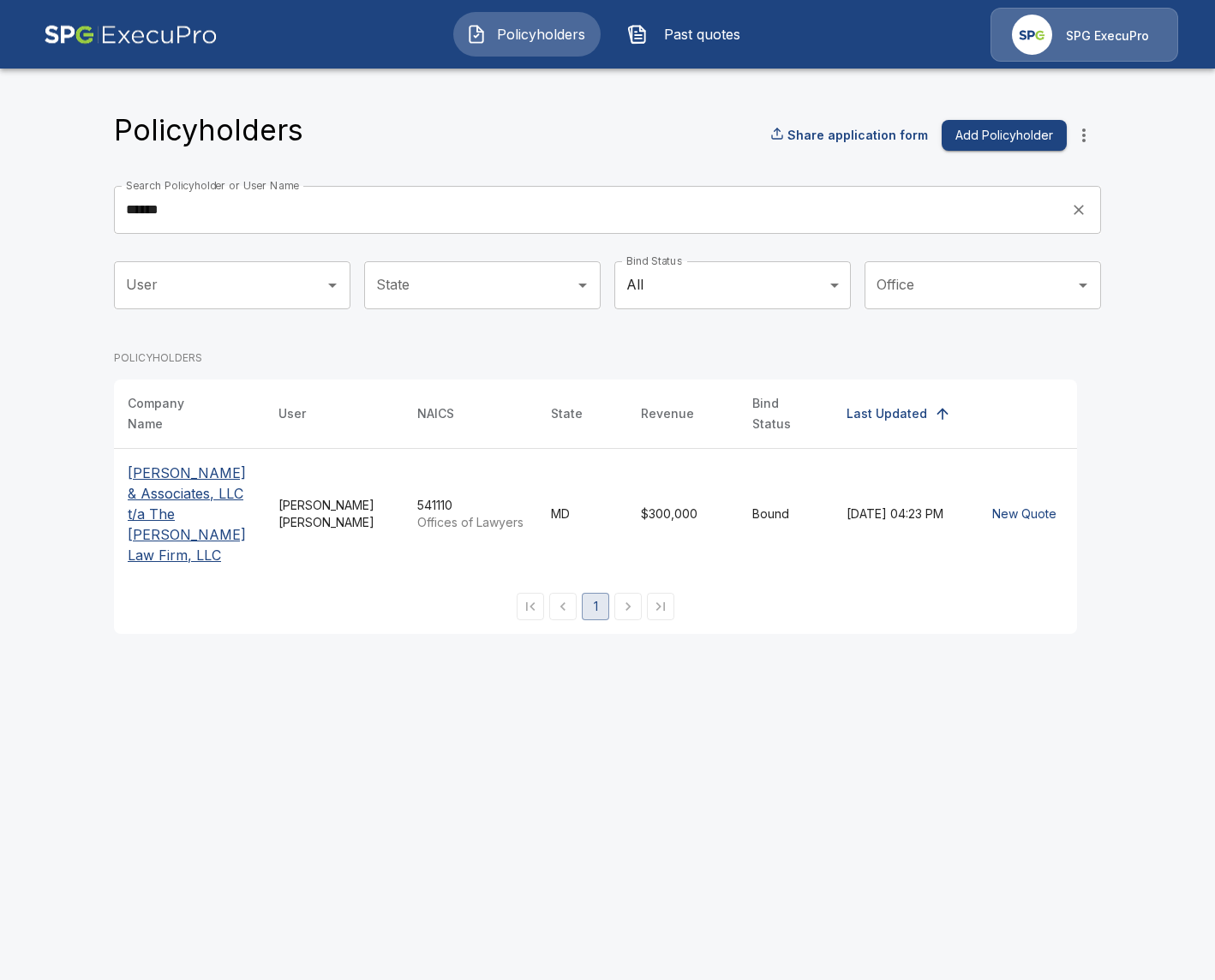
click at [171, 497] on p "[PERSON_NAME] & Associates, LLC t/a The [PERSON_NAME] Law Firm, LLC" at bounding box center [188, 514] width 123 height 103
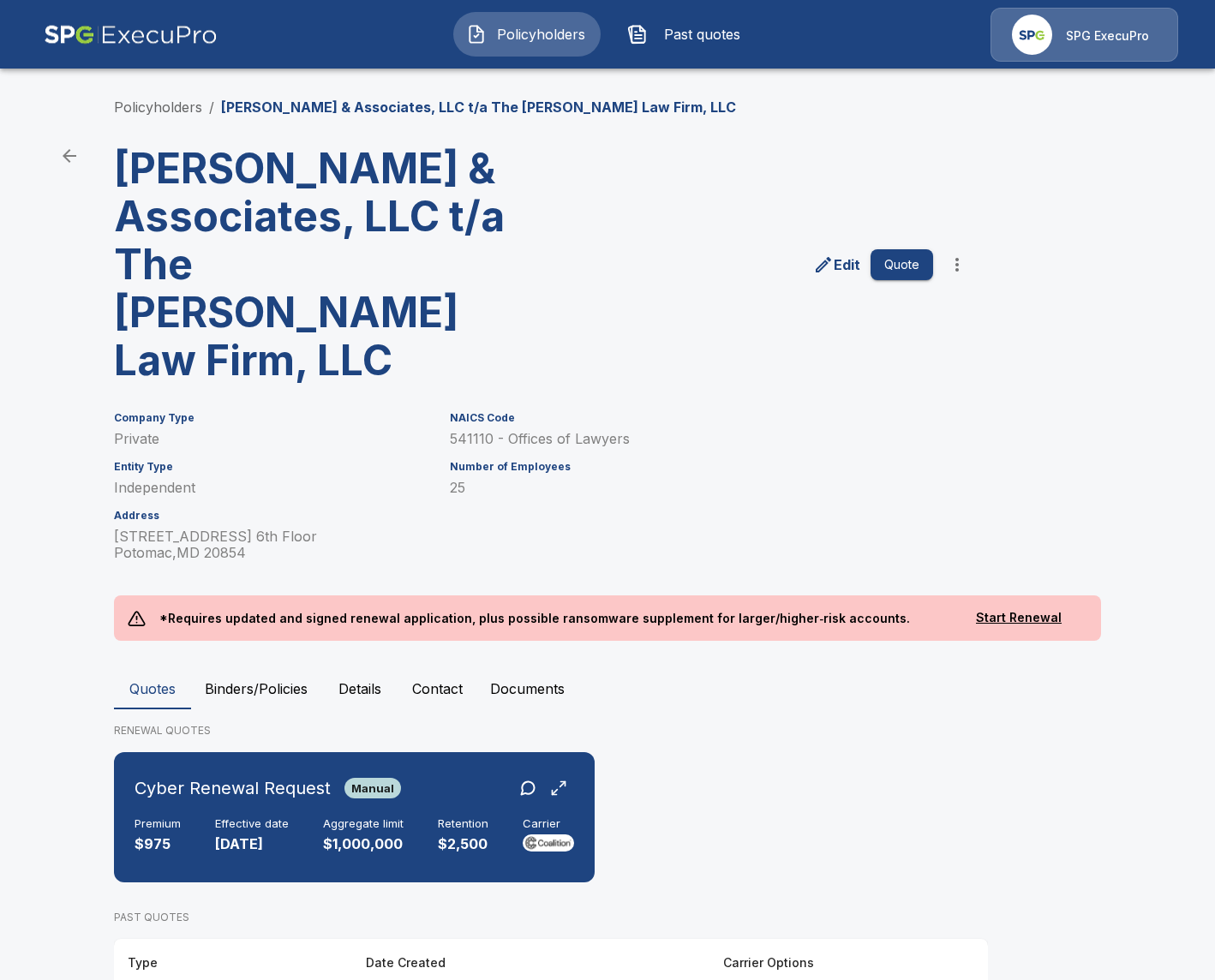
scroll to position [124, 0]
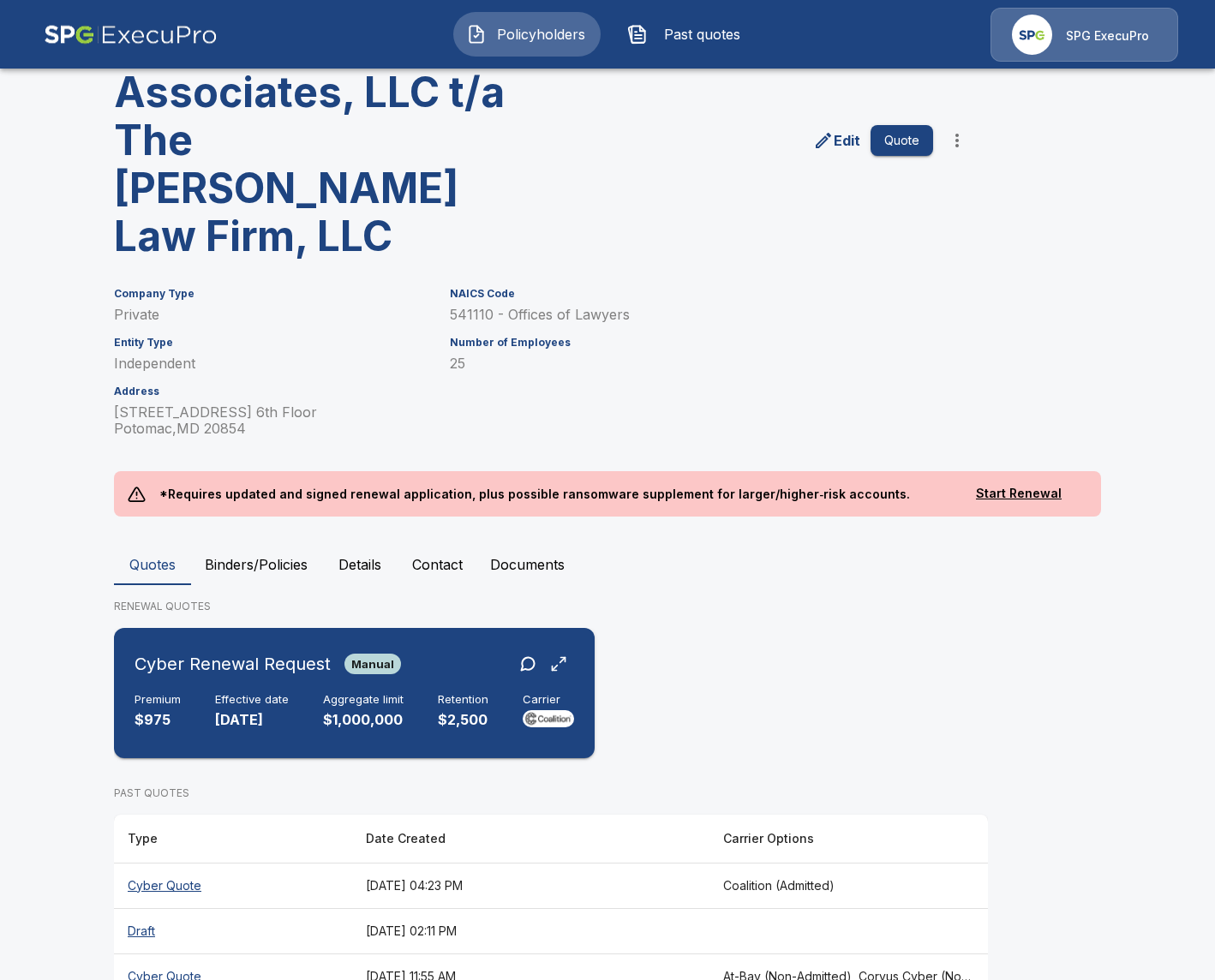
click at [383, 693] on h6 "Aggregate limit" at bounding box center [364, 700] width 81 height 14
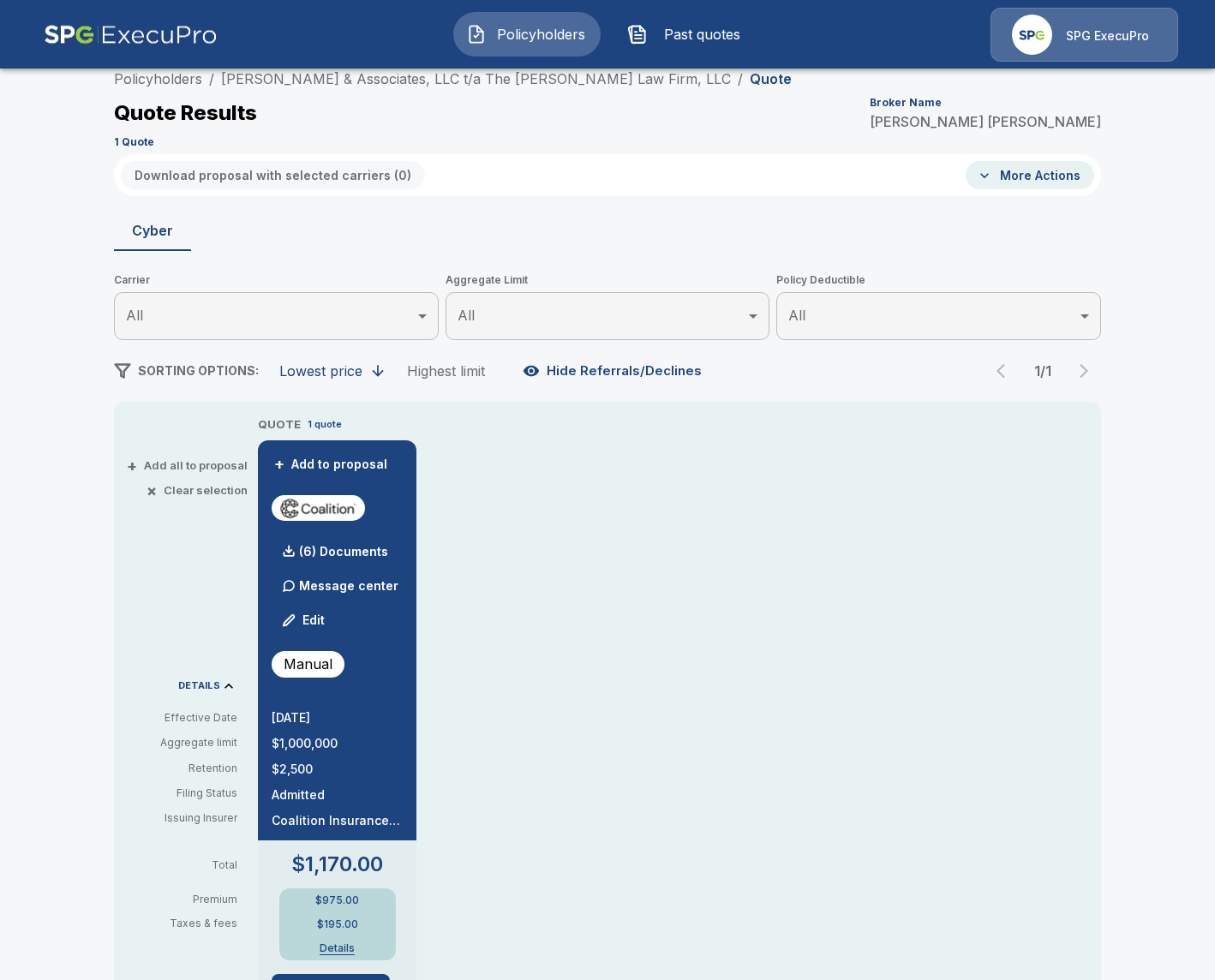
scroll to position [124, 0]
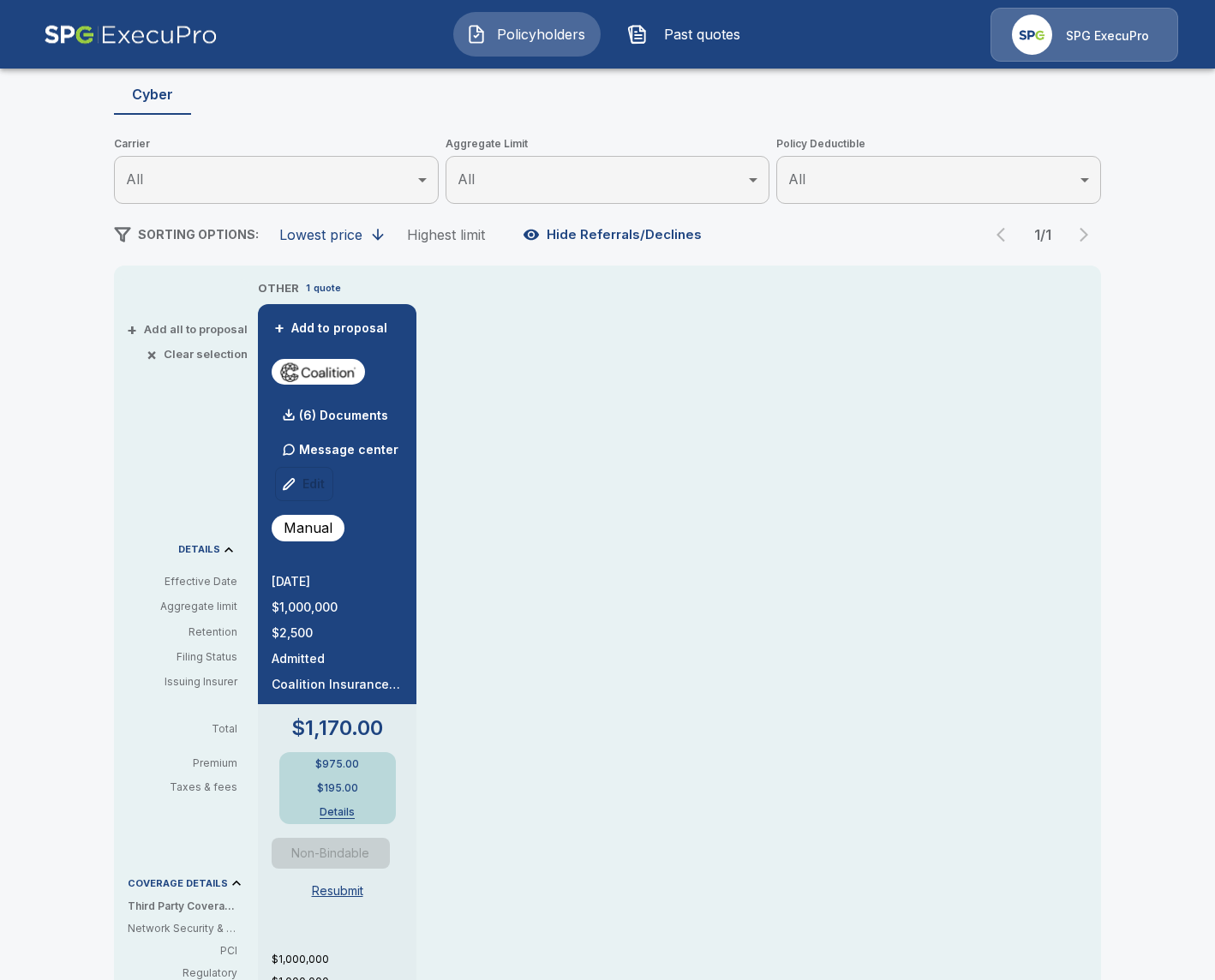
scroll to position [339, 0]
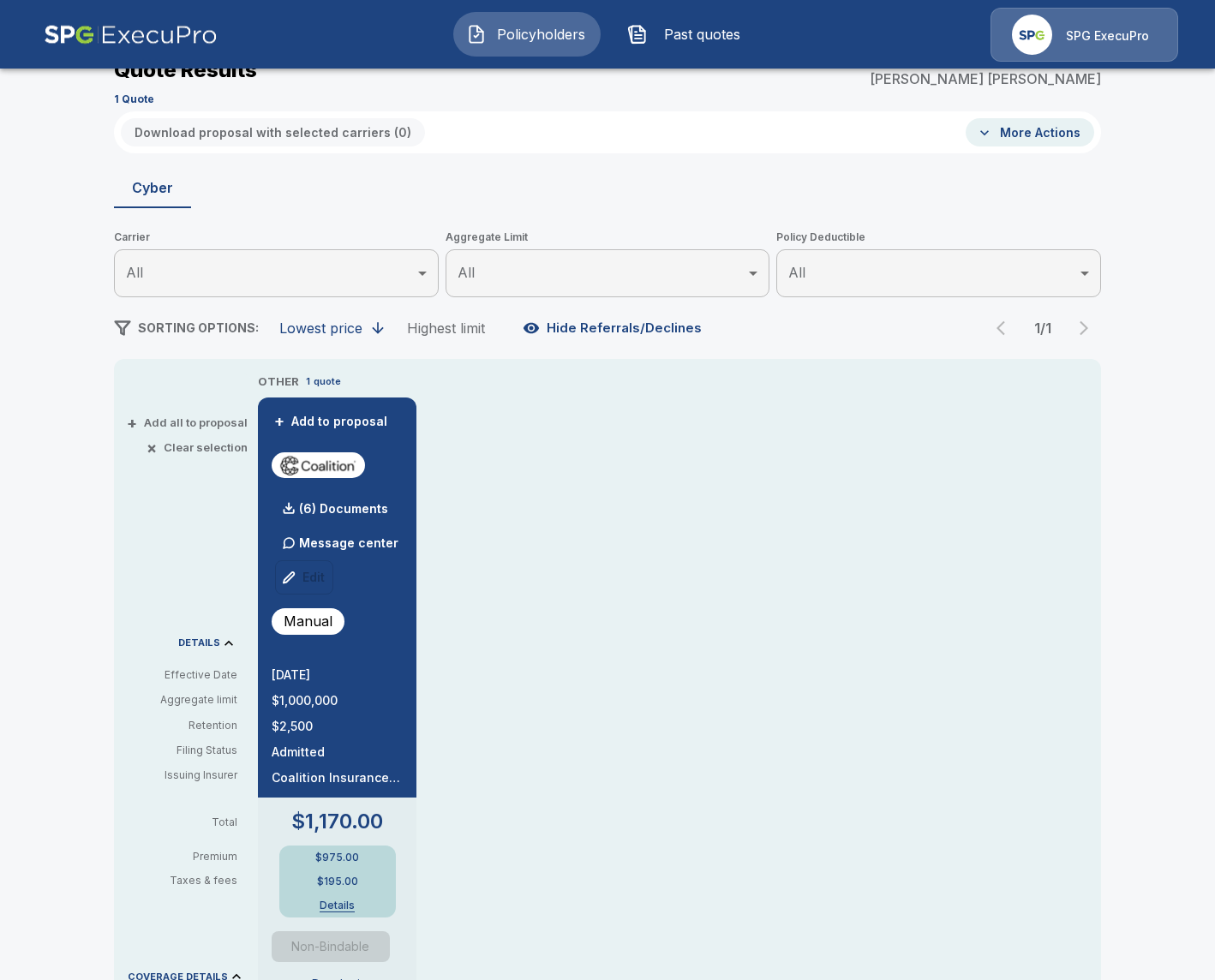
scroll to position [232, 0]
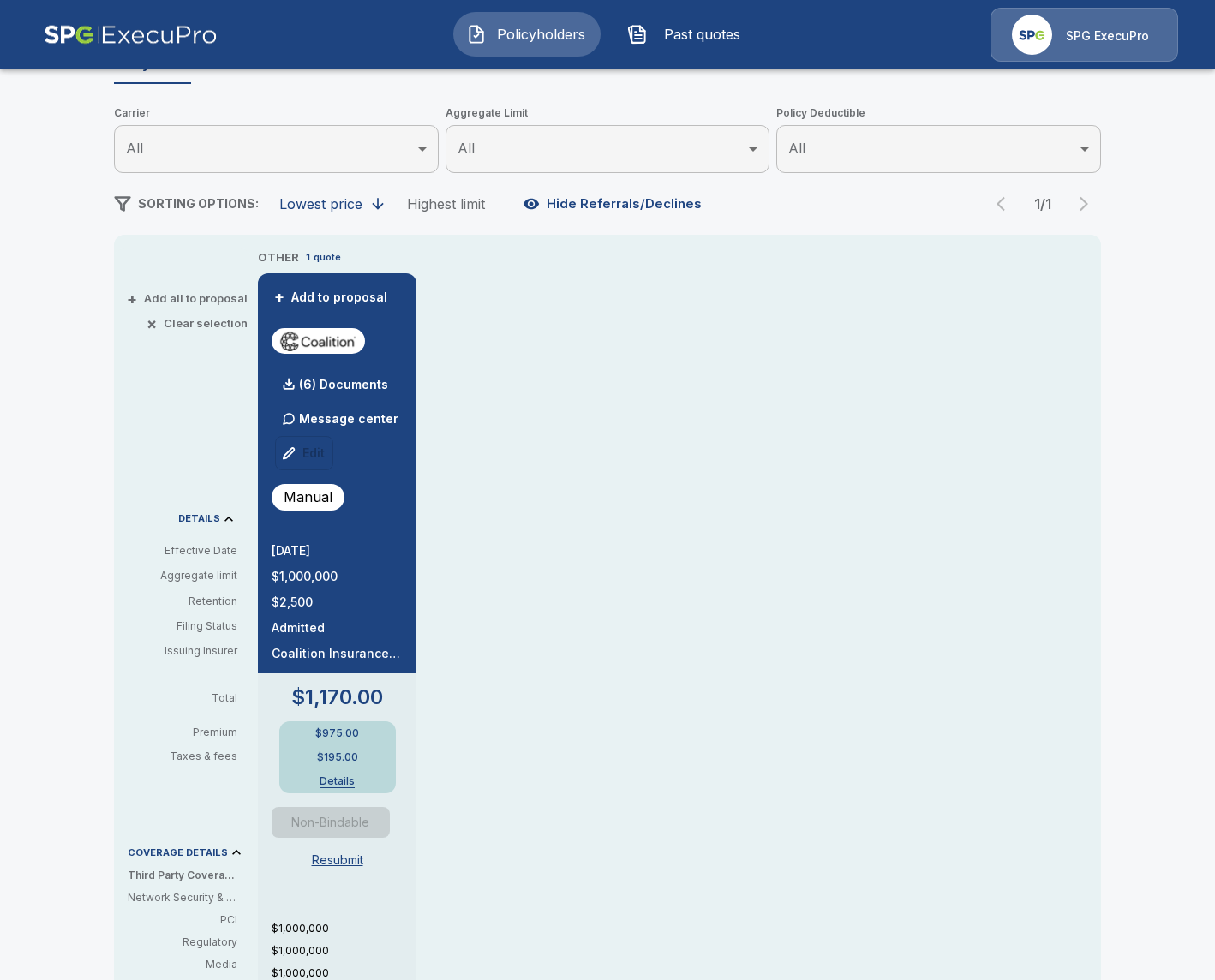
click at [585, 566] on div "OTHER 1 quote + Add to proposal (6) Documents Message center Edit Manual 9/7/20…" at bounding box center [679, 817] width 843 height 1138
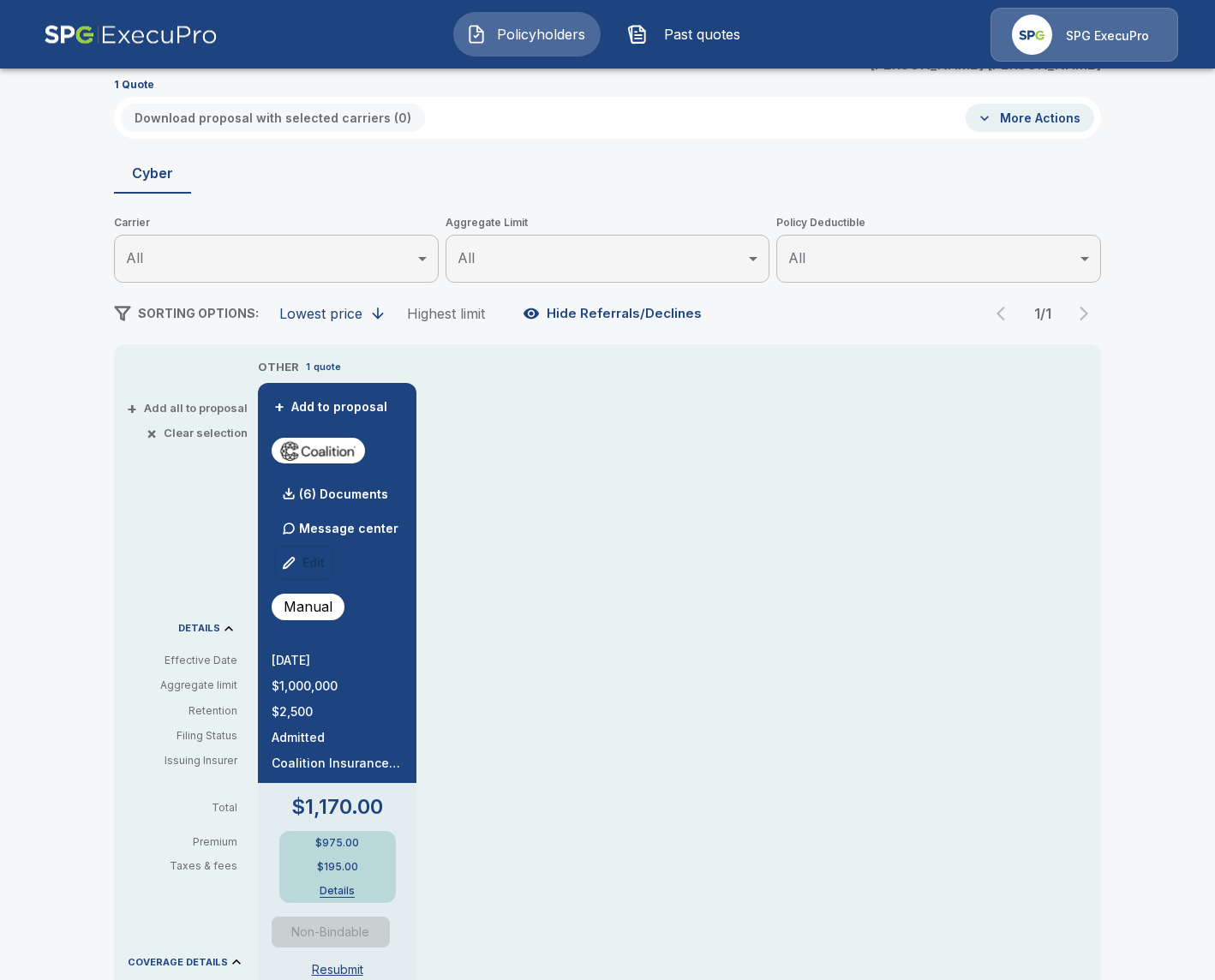
scroll to position [409, 0]
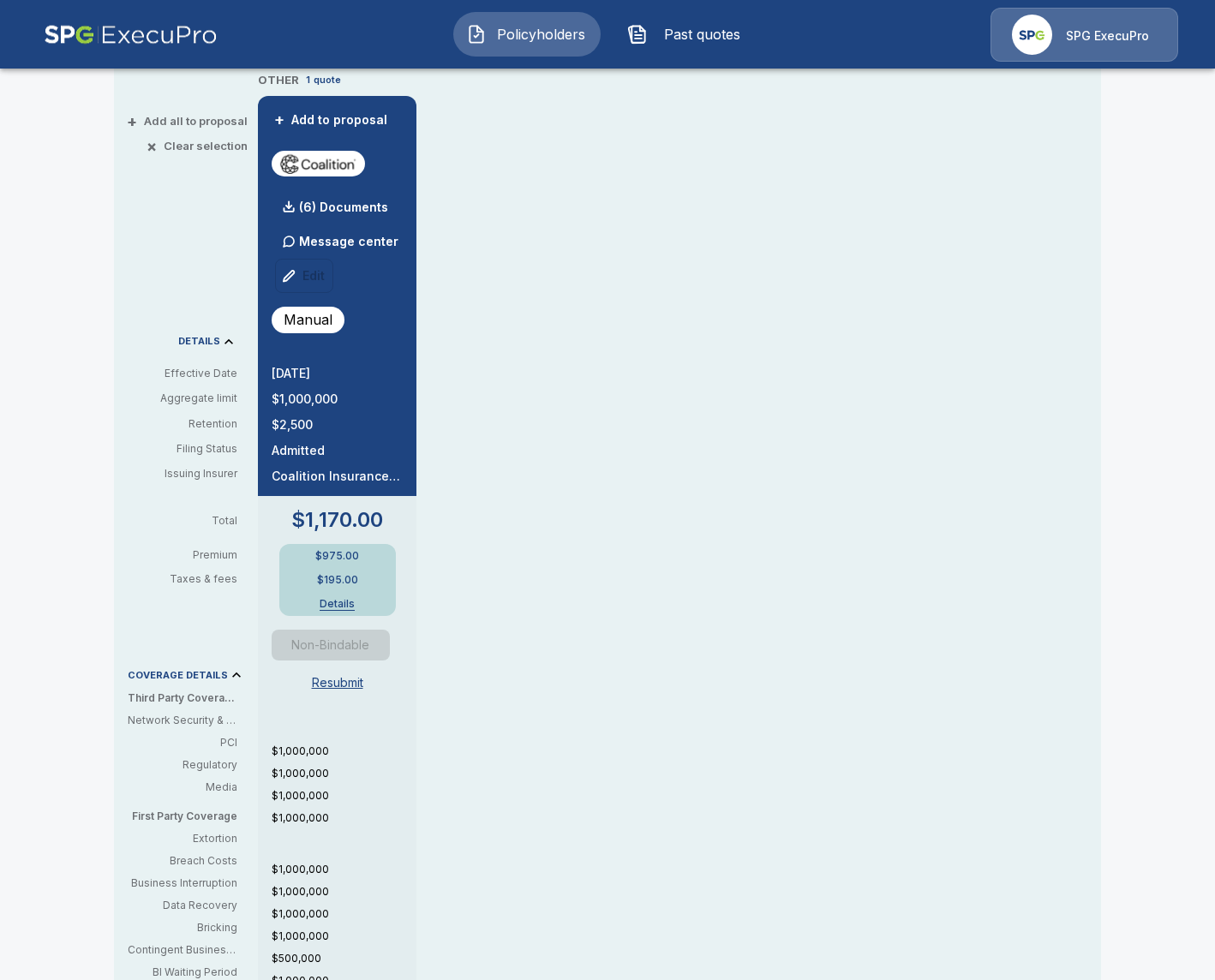
click at [314, 281] on div "Message center Edit" at bounding box center [336, 259] width 131 height 69
click at [280, 271] on div "Message center Edit" at bounding box center [336, 259] width 131 height 69
click at [283, 271] on div "Message center Edit" at bounding box center [336, 259] width 131 height 69
click at [318, 678] on button "Resubmit" at bounding box center [337, 683] width 65 height 32
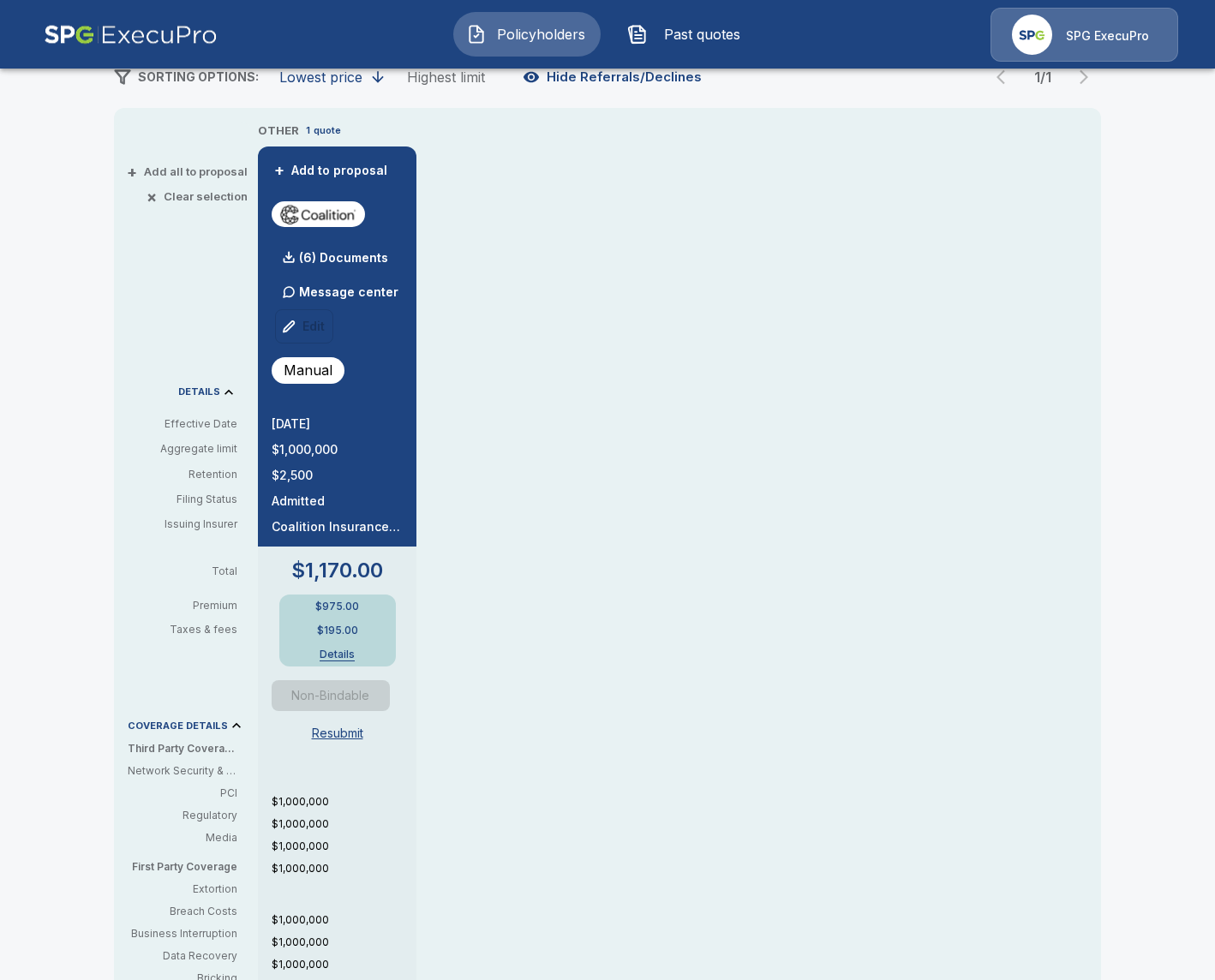
scroll to position [346, 0]
